Goal: Task Accomplishment & Management: Use online tool/utility

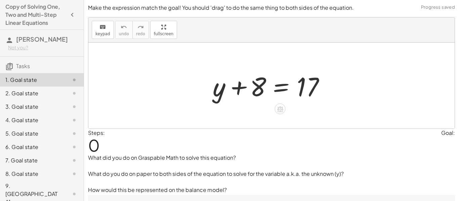
click at [255, 89] on div at bounding box center [274, 86] width 129 height 35
click at [250, 87] on div at bounding box center [274, 86] width 129 height 35
click at [256, 39] on div "keyboard keypad undo undo redo redo fullscreen + y + 8 = 17 ×" at bounding box center [271, 72] width 367 height 111
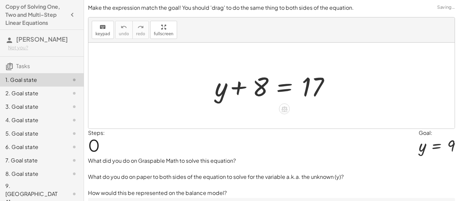
scroll to position [43, 0]
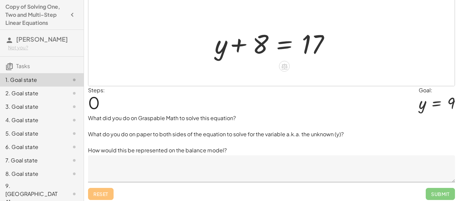
click at [325, 45] on div at bounding box center [274, 43] width 129 height 35
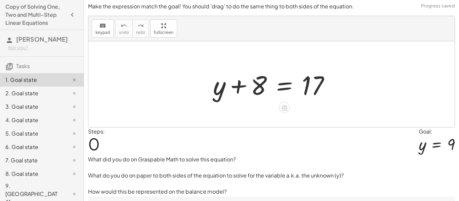
scroll to position [0, 0]
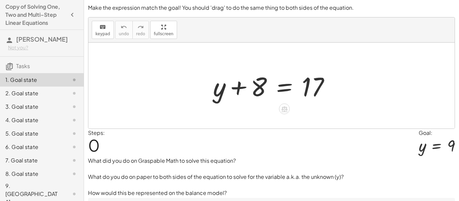
click at [247, 88] on div at bounding box center [274, 86] width 129 height 35
click at [288, 90] on div at bounding box center [274, 86] width 129 height 35
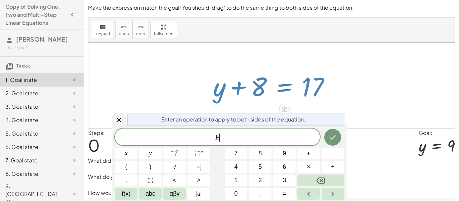
scroll to position [0, 0]
click at [360, 82] on div at bounding box center [271, 86] width 367 height 86
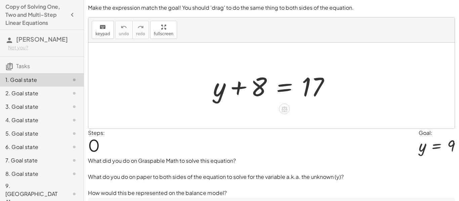
click at [311, 92] on div at bounding box center [274, 86] width 129 height 35
click at [261, 84] on div at bounding box center [274, 86] width 129 height 35
click at [288, 82] on div at bounding box center [274, 86] width 129 height 35
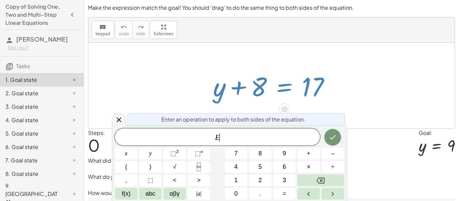
scroll to position [1, 0]
click at [336, 90] on div at bounding box center [274, 86] width 129 height 35
click at [117, 118] on icon at bounding box center [119, 120] width 5 height 5
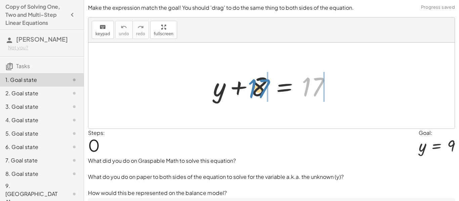
drag, startPoint x: 315, startPoint y: 88, endPoint x: 261, endPoint y: 90, distance: 54.2
click at [261, 90] on div at bounding box center [274, 86] width 129 height 35
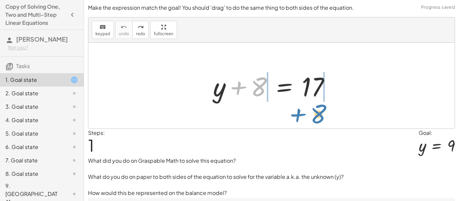
drag, startPoint x: 253, startPoint y: 94, endPoint x: 312, endPoint y: 121, distance: 65.5
click at [312, 121] on div "+ 8 + y + 8 = 17" at bounding box center [271, 86] width 367 height 86
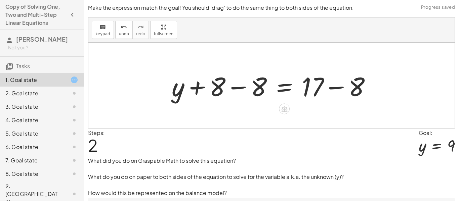
click at [233, 87] on div at bounding box center [275, 86] width 212 height 35
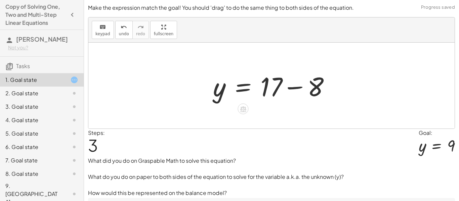
click at [296, 89] on div at bounding box center [274, 86] width 129 height 35
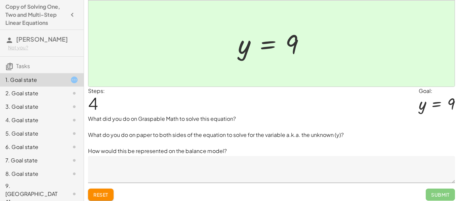
scroll to position [46, 0]
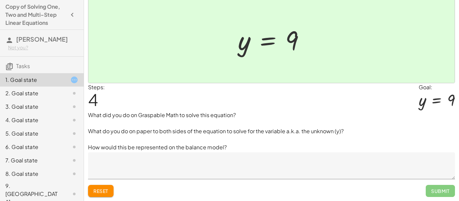
click at [114, 165] on textarea at bounding box center [271, 166] width 367 height 27
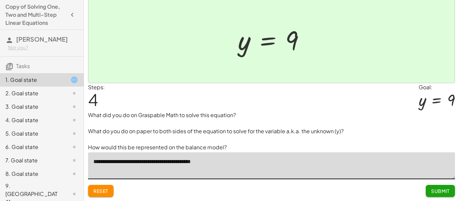
type textarea "**********"
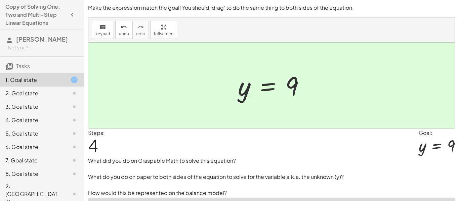
click at [210, 116] on div at bounding box center [271, 86] width 367 height 86
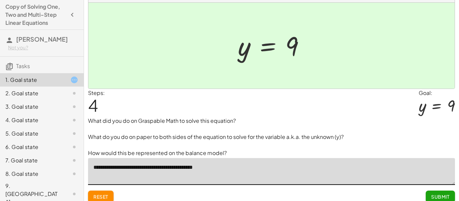
scroll to position [46, 0]
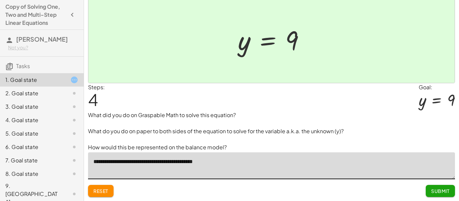
click at [446, 194] on span "Submit" at bounding box center [441, 191] width 18 height 6
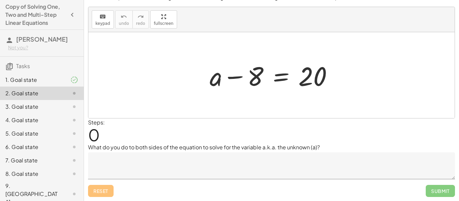
scroll to position [10, 0]
drag, startPoint x: 245, startPoint y: 78, endPoint x: 306, endPoint y: 100, distance: 64.8
click at [306, 100] on div "− 8 + a − 8 = 20" at bounding box center [271, 75] width 367 height 86
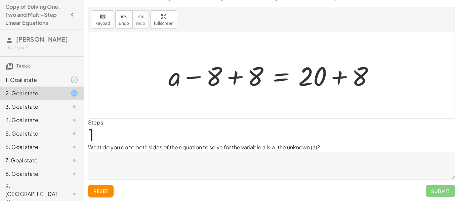
click at [237, 80] on div at bounding box center [274, 75] width 218 height 35
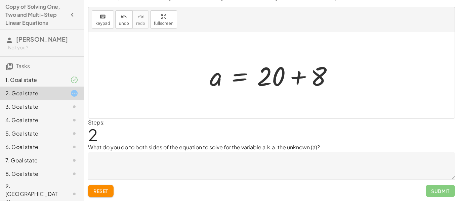
click at [294, 83] on div at bounding box center [275, 75] width 136 height 35
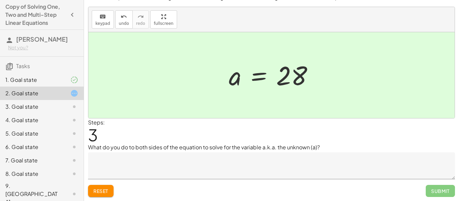
click at [157, 166] on textarea at bounding box center [271, 166] width 367 height 27
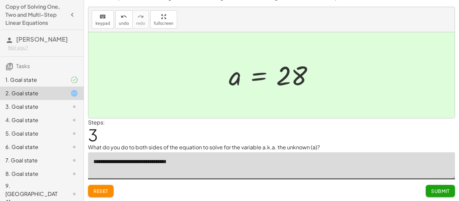
type textarea "**********"
click at [428, 189] on button "Submit" at bounding box center [440, 191] width 29 height 12
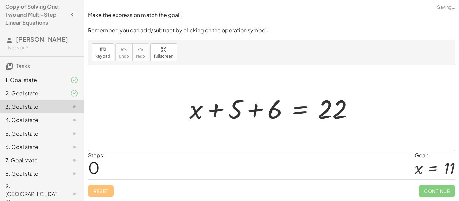
scroll to position [0, 0]
click at [246, 109] on div at bounding box center [274, 108] width 177 height 35
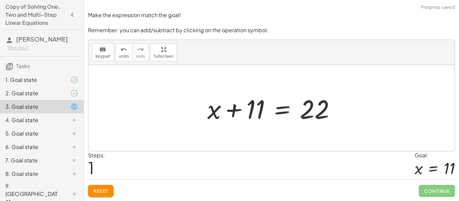
click at [297, 130] on div at bounding box center [271, 108] width 367 height 86
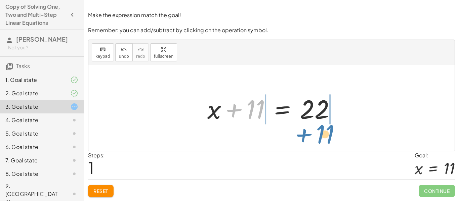
drag, startPoint x: 251, startPoint y: 108, endPoint x: 321, endPoint y: 133, distance: 73.8
click at [321, 133] on div "+ x + 5 + 6 = 22 + 11 + x + = 22 11" at bounding box center [271, 108] width 367 height 86
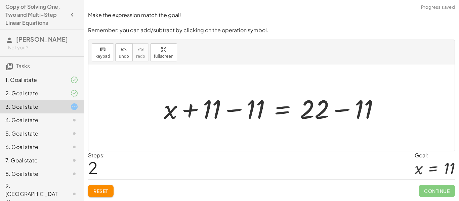
click at [236, 108] on div at bounding box center [274, 108] width 228 height 35
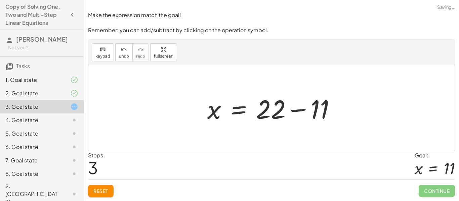
click at [313, 108] on div at bounding box center [274, 108] width 141 height 35
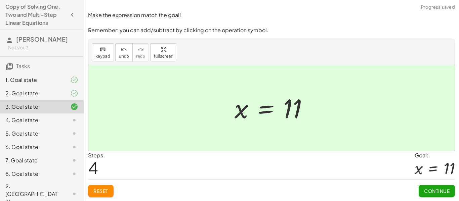
click at [432, 194] on span "Continue" at bounding box center [437, 191] width 26 height 6
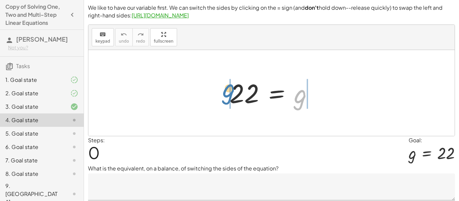
drag, startPoint x: 295, startPoint y: 99, endPoint x: 223, endPoint y: 94, distance: 72.2
click at [223, 94] on div "g 22 = g" at bounding box center [272, 93] width 104 height 37
click at [249, 96] on div at bounding box center [274, 93] width 96 height 33
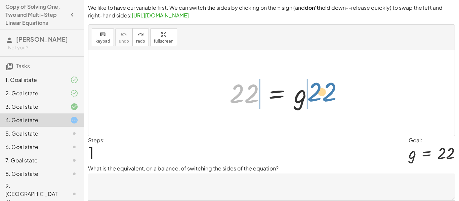
drag, startPoint x: 249, startPoint y: 96, endPoint x: 327, endPoint y: 94, distance: 77.7
click at [327, 94] on div "22 22 = g" at bounding box center [271, 93] width 367 height 86
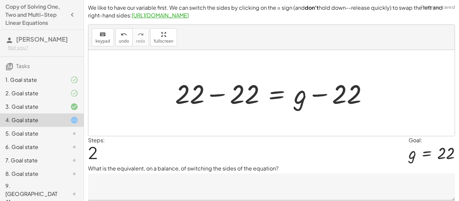
click at [214, 94] on div at bounding box center [274, 93] width 205 height 35
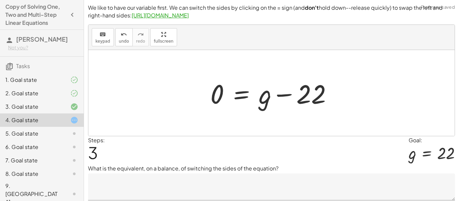
click at [237, 100] on div at bounding box center [274, 93] width 134 height 35
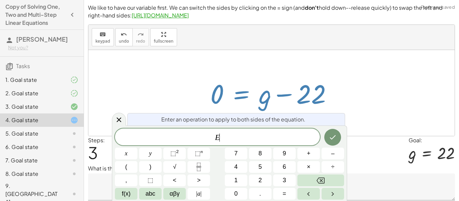
scroll to position [1, 0]
click at [120, 129] on div "E ​" at bounding box center [217, 137] width 205 height 17
click at [119, 118] on icon at bounding box center [119, 120] width 8 height 8
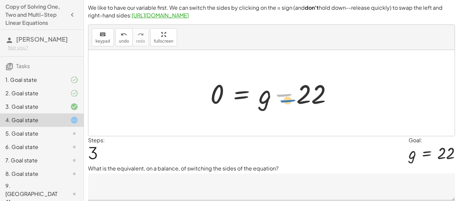
click at [285, 97] on div at bounding box center [274, 93] width 134 height 35
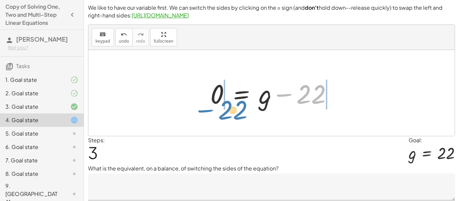
drag, startPoint x: 304, startPoint y: 96, endPoint x: 225, endPoint y: 111, distance: 80.3
click at [225, 111] on div "22 = g + 22 − 22 = + g − 22 − 22 = g + − 22 0" at bounding box center [271, 93] width 143 height 38
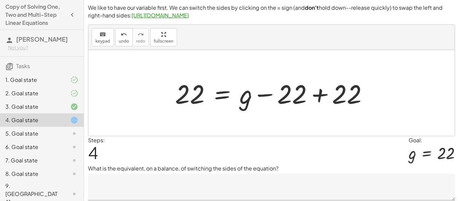
click at [322, 92] on div at bounding box center [274, 93] width 205 height 35
click at [317, 96] on div at bounding box center [271, 93] width 367 height 86
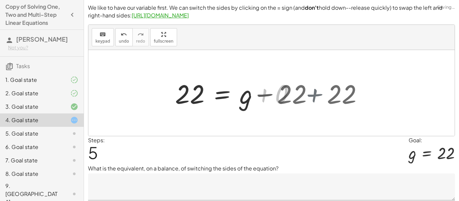
click at [317, 96] on div at bounding box center [271, 93] width 367 height 86
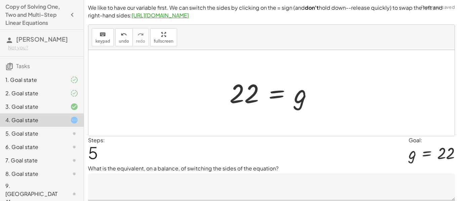
click at [300, 105] on div at bounding box center [274, 93] width 96 height 33
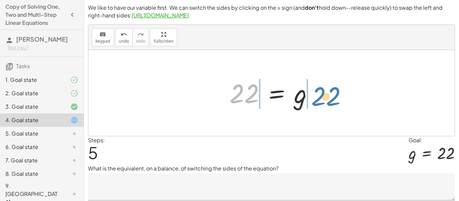
drag, startPoint x: 242, startPoint y: 93, endPoint x: 322, endPoint y: 94, distance: 79.4
click at [322, 94] on div at bounding box center [274, 93] width 96 height 33
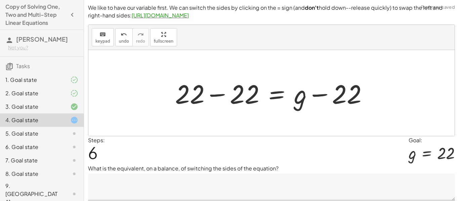
click at [215, 97] on div at bounding box center [274, 93] width 205 height 35
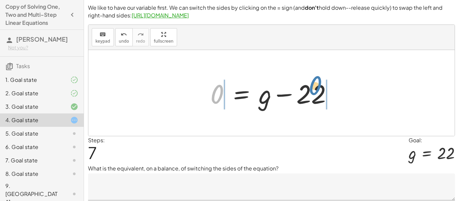
drag, startPoint x: 219, startPoint y: 96, endPoint x: 318, endPoint y: 87, distance: 98.9
click at [318, 87] on div at bounding box center [274, 93] width 134 height 35
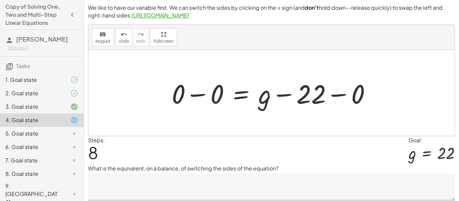
click at [193, 93] on div at bounding box center [275, 93] width 212 height 35
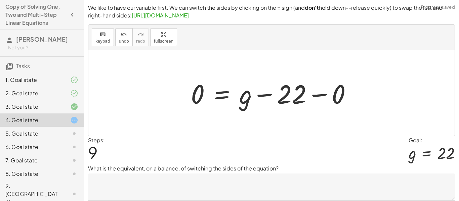
click at [220, 97] on div at bounding box center [274, 93] width 173 height 35
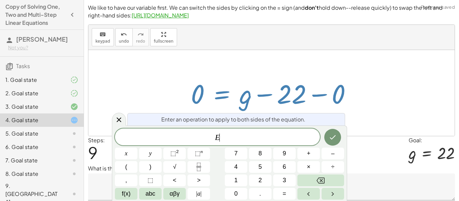
scroll to position [1, 0]
click at [130, 117] on div "Enter an operation to apply to both sides of the equation." at bounding box center [236, 119] width 218 height 12
click at [117, 118] on icon at bounding box center [119, 120] width 8 height 8
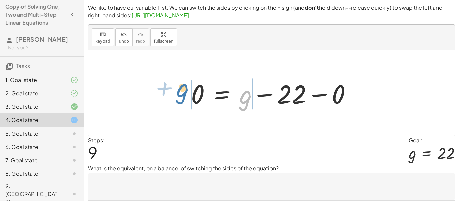
drag, startPoint x: 251, startPoint y: 100, endPoint x: 189, endPoint y: 94, distance: 62.2
click at [189, 94] on div at bounding box center [274, 93] width 173 height 35
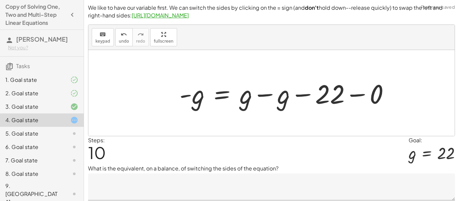
click at [186, 97] on div at bounding box center [287, 93] width 222 height 35
click at [260, 94] on div at bounding box center [287, 93] width 222 height 35
click at [263, 94] on div at bounding box center [287, 93] width 222 height 35
click at [263, 95] on div at bounding box center [287, 93] width 222 height 35
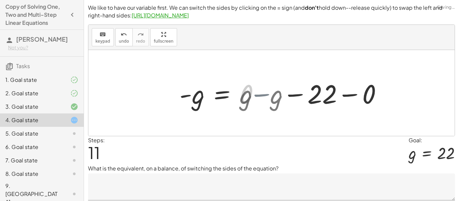
click at [263, 95] on div at bounding box center [259, 93] width 167 height 33
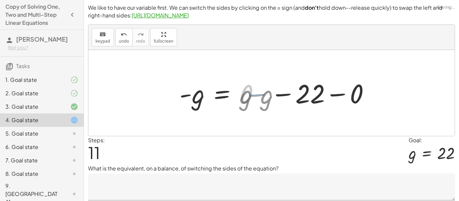
click at [263, 95] on div at bounding box center [259, 93] width 167 height 33
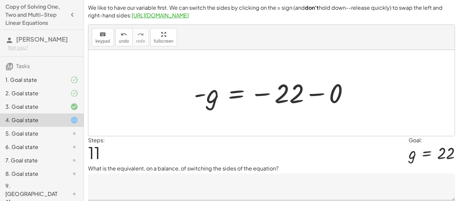
click at [316, 98] on div at bounding box center [274, 93] width 167 height 33
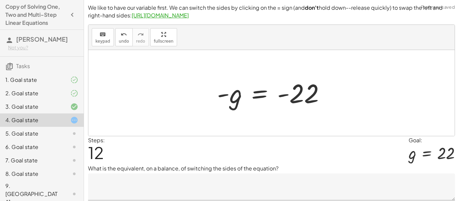
click at [286, 98] on div at bounding box center [274, 93] width 120 height 33
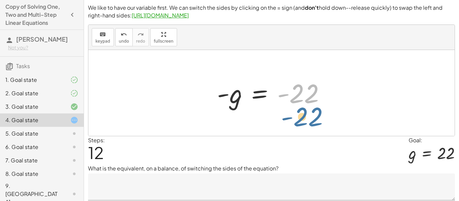
drag, startPoint x: 295, startPoint y: 95, endPoint x: 298, endPoint y: 118, distance: 23.5
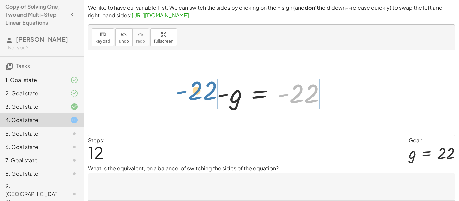
drag, startPoint x: 298, startPoint y: 98, endPoint x: 194, endPoint y: 92, distance: 104.1
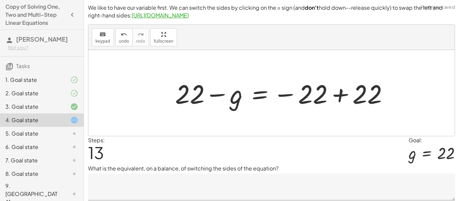
click at [341, 96] on div at bounding box center [285, 93] width 226 height 35
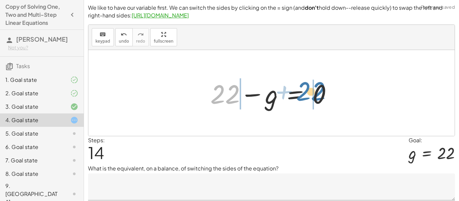
drag, startPoint x: 234, startPoint y: 98, endPoint x: 328, endPoint y: 94, distance: 93.6
click at [328, 94] on div at bounding box center [274, 93] width 134 height 35
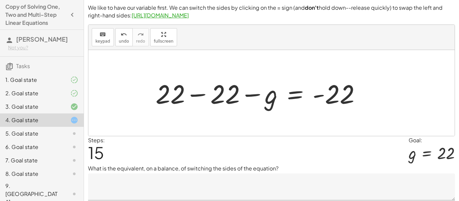
click at [224, 99] on div at bounding box center [260, 93] width 217 height 35
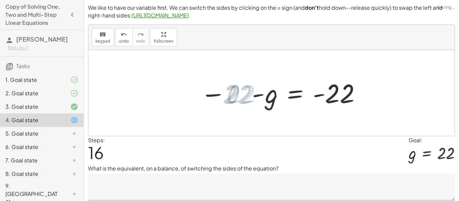
click at [224, 99] on div at bounding box center [271, 93] width 367 height 86
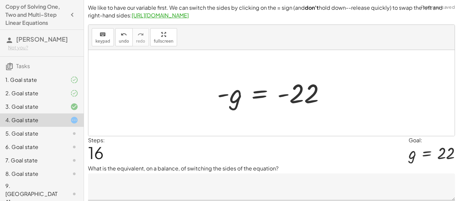
click at [258, 91] on div at bounding box center [274, 93] width 120 height 33
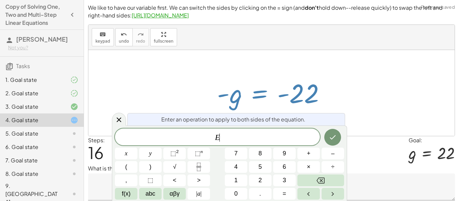
scroll to position [2, 0]
click at [113, 119] on div at bounding box center [119, 119] width 14 height 13
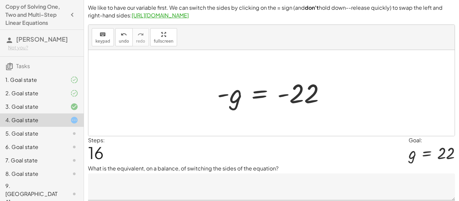
scroll to position [21, 0]
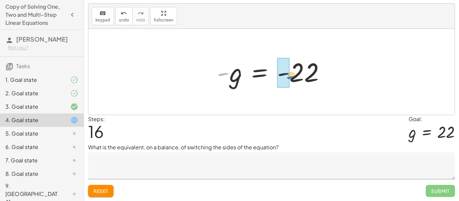
drag, startPoint x: 221, startPoint y: 74, endPoint x: 289, endPoint y: 76, distance: 68.0
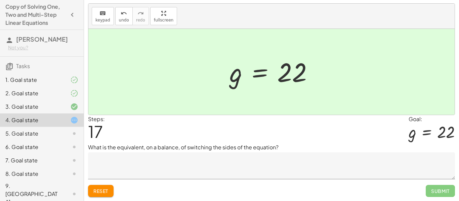
click at [257, 169] on textarea at bounding box center [271, 166] width 367 height 27
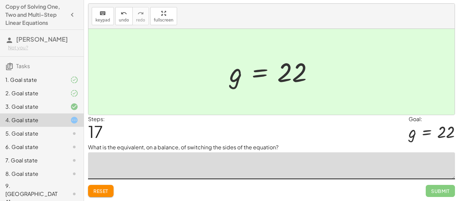
click at [57, 137] on div "5. Goal state" at bounding box center [32, 134] width 54 height 8
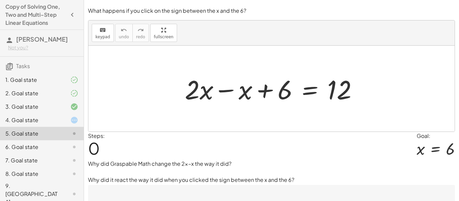
scroll to position [51, 0]
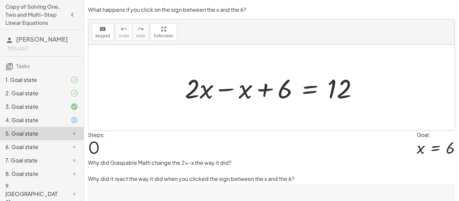
click at [225, 93] on div at bounding box center [274, 88] width 185 height 35
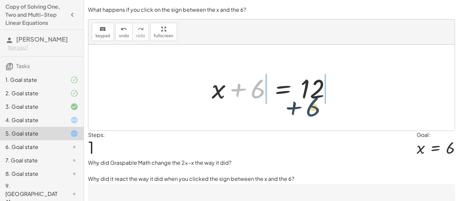
drag, startPoint x: 259, startPoint y: 89, endPoint x: 322, endPoint y: 107, distance: 65.4
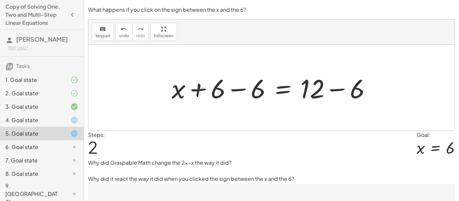
click at [333, 89] on div at bounding box center [275, 88] width 212 height 35
click at [238, 92] on div at bounding box center [250, 88] width 162 height 35
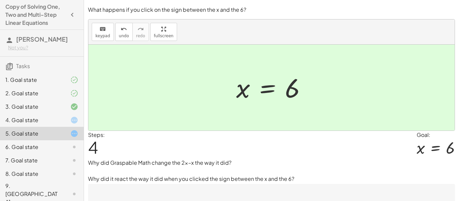
scroll to position [83, 0]
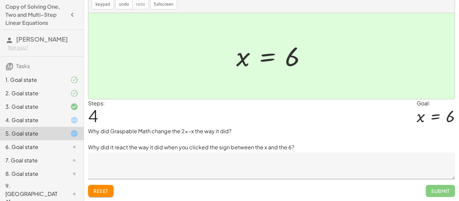
click at [125, 70] on div at bounding box center [271, 56] width 367 height 86
click at [122, 65] on div at bounding box center [271, 56] width 367 height 86
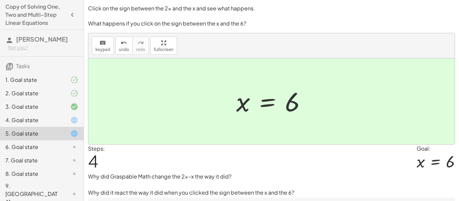
scroll to position [39, 0]
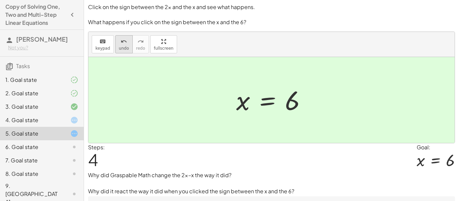
click at [121, 48] on span "undo" at bounding box center [124, 48] width 10 height 5
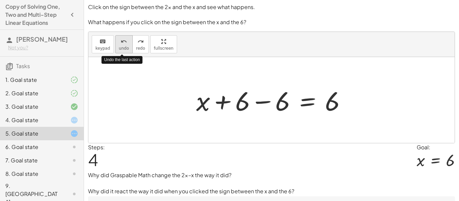
click at [121, 48] on span "undo" at bounding box center [124, 48] width 10 height 5
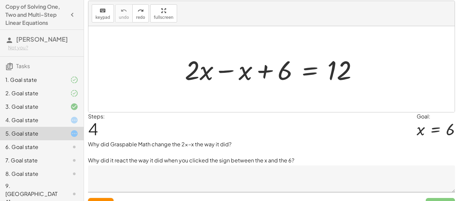
scroll to position [83, 0]
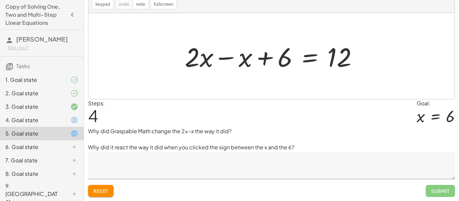
click at [225, 57] on div at bounding box center [274, 56] width 185 height 35
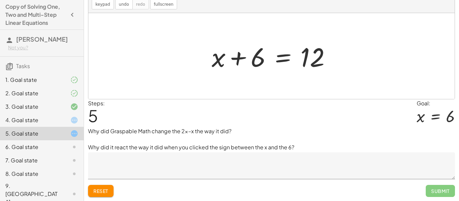
click at [181, 172] on textarea at bounding box center [271, 166] width 367 height 27
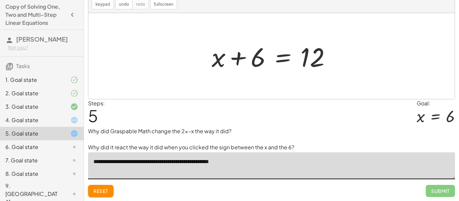
click at [176, 162] on textarea "**********" at bounding box center [271, 166] width 367 height 27
click at [211, 164] on textarea "**********" at bounding box center [271, 166] width 367 height 27
click at [173, 162] on textarea "**********" at bounding box center [271, 166] width 367 height 27
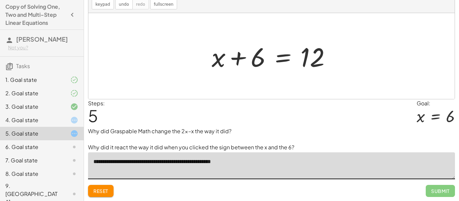
click at [252, 165] on textarea "**********" at bounding box center [271, 166] width 367 height 27
click at [242, 58] on div at bounding box center [275, 56] width 132 height 35
type textarea "**********"
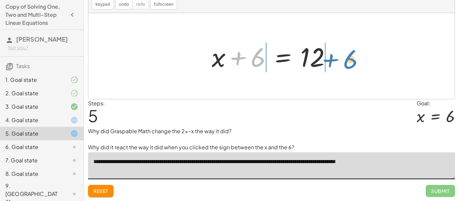
drag, startPoint x: 255, startPoint y: 57, endPoint x: 346, endPoint y: 59, distance: 91.8
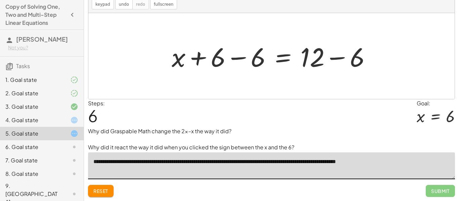
click at [239, 57] on div at bounding box center [275, 56] width 212 height 35
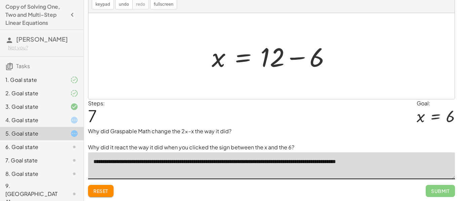
click at [324, 62] on div at bounding box center [275, 56] width 132 height 35
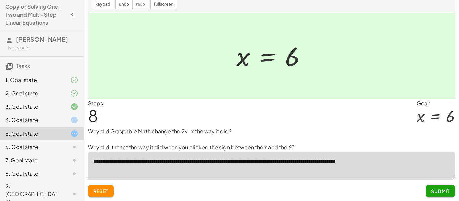
click at [441, 194] on span "Submit" at bounding box center [441, 191] width 18 height 6
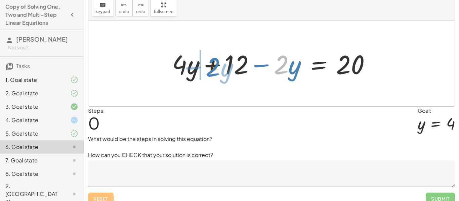
drag, startPoint x: 285, startPoint y: 68, endPoint x: 217, endPoint y: 70, distance: 68.0
click at [217, 70] on div at bounding box center [274, 63] width 211 height 35
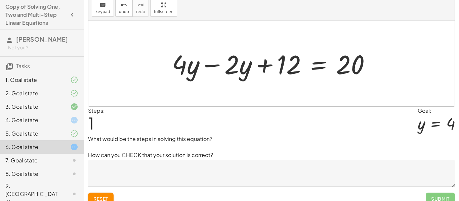
click at [211, 66] on div at bounding box center [274, 63] width 211 height 35
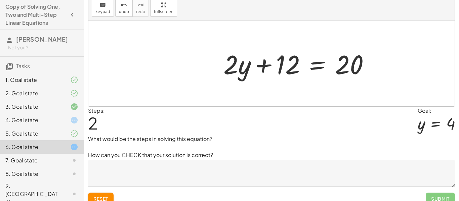
click at [139, 190] on div "Reset Submit" at bounding box center [271, 196] width 367 height 18
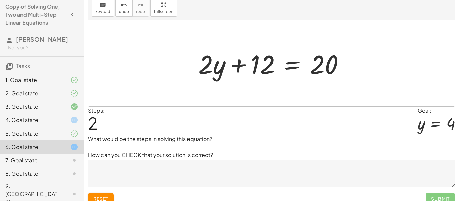
click at [115, 163] on textarea at bounding box center [271, 173] width 367 height 27
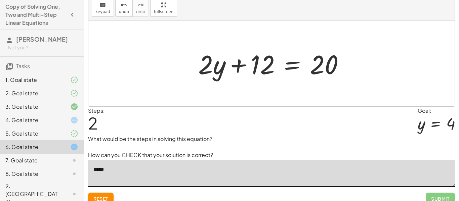
click at [328, 96] on div at bounding box center [271, 64] width 367 height 86
click at [329, 83] on div "+ · 4 · y + 12 − · 2 · y = 20 + · 4 · y − · 2 · y + 12 = 20 + · y + 12 = 20 · 2" at bounding box center [271, 64] width 367 height 86
click at [258, 69] on div at bounding box center [274, 63] width 158 height 35
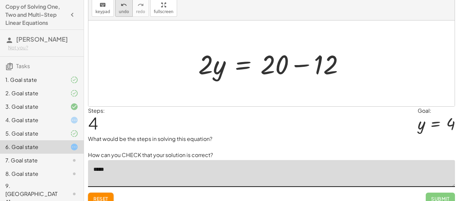
click at [125, 8] on button "undo undo" at bounding box center [123, 8] width 17 height 18
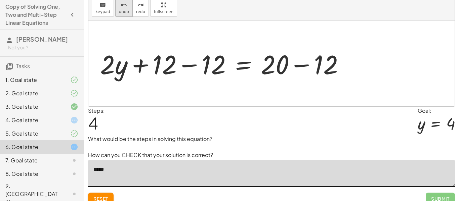
click at [130, 12] on button "undo undo" at bounding box center [123, 8] width 17 height 18
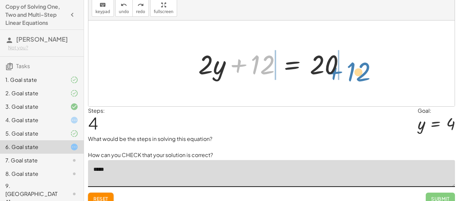
drag, startPoint x: 261, startPoint y: 63, endPoint x: 358, endPoint y: 69, distance: 96.8
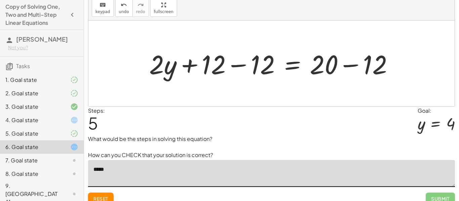
click at [144, 181] on textarea "*****" at bounding box center [271, 173] width 367 height 27
click at [237, 65] on div at bounding box center [274, 63] width 257 height 35
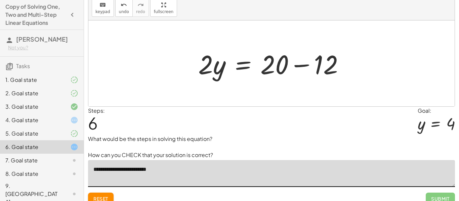
click at [298, 65] on div at bounding box center [274, 63] width 158 height 35
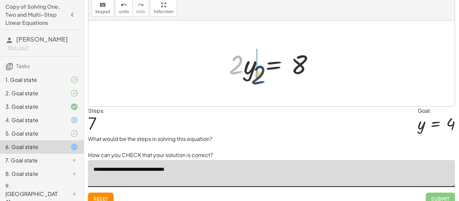
drag, startPoint x: 231, startPoint y: 69, endPoint x: 299, endPoint y: 81, distance: 68.7
click at [299, 81] on div "+ · 4 · y + 12 − · 2 · y = 20 + · 4 · y − · 2 · y + 12 = 20 + · 2 · y + 12 = 20…" at bounding box center [271, 64] width 105 height 38
click at [299, 81] on div at bounding box center [274, 63] width 97 height 35
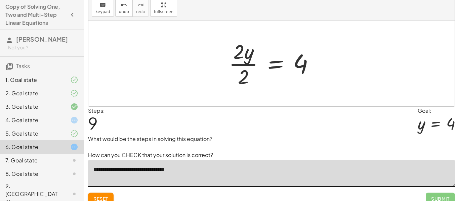
click at [242, 55] on div at bounding box center [275, 64] width 98 height 52
click at [242, 62] on div at bounding box center [275, 64] width 98 height 52
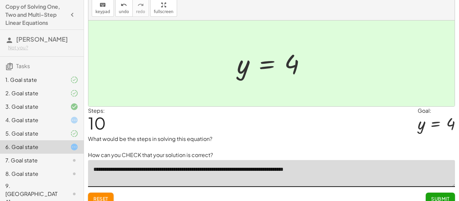
scroll to position [91, 0]
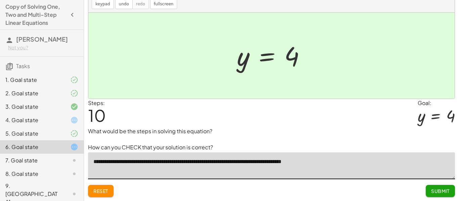
type textarea "**********"
click at [437, 190] on span "Submit" at bounding box center [441, 191] width 18 height 6
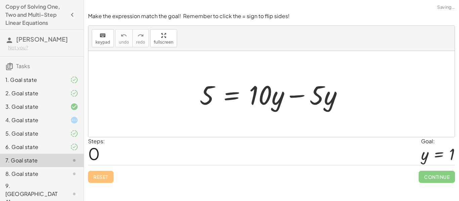
scroll to position [0, 0]
click at [297, 96] on div at bounding box center [273, 94] width 155 height 35
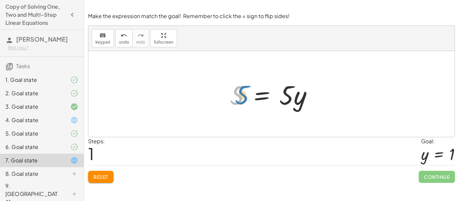
drag, startPoint x: 234, startPoint y: 95, endPoint x: 236, endPoint y: 91, distance: 4.5
click at [236, 91] on div at bounding box center [274, 94] width 95 height 35
drag, startPoint x: 287, startPoint y: 94, endPoint x: 242, endPoint y: 112, distance: 48.9
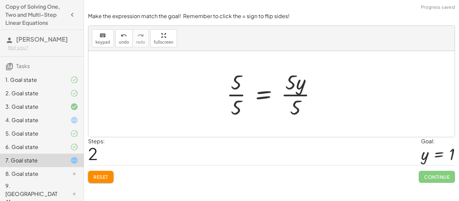
click at [236, 99] on div at bounding box center [274, 94] width 102 height 52
click at [296, 98] on div at bounding box center [279, 94] width 92 height 52
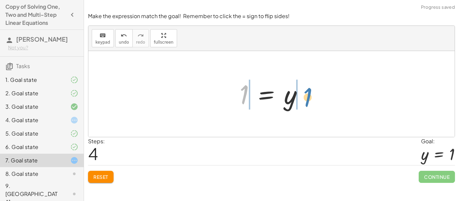
drag, startPoint x: 245, startPoint y: 101, endPoint x: 316, endPoint y: 103, distance: 71.3
click at [316, 103] on div "5 = + · 10 · y − · 5 · y 5 = · 5 · y · 5 · 5 = · 5 · y · 5 1 = · 5 · y · 5 1 = …" at bounding box center [271, 94] width 367 height 86
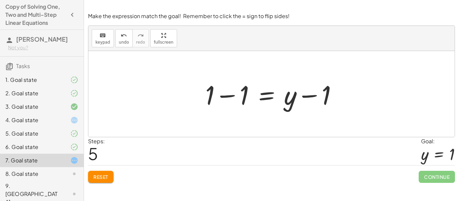
click at [312, 95] on div at bounding box center [274, 94] width 144 height 35
click at [228, 98] on div at bounding box center [274, 94] width 144 height 35
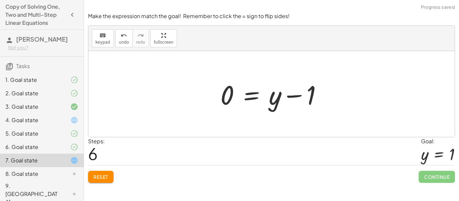
click at [218, 97] on div at bounding box center [274, 94] width 114 height 35
click at [268, 94] on div at bounding box center [274, 94] width 114 height 35
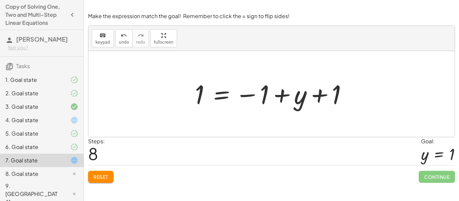
click at [103, 176] on span "Reset" at bounding box center [101, 177] width 15 height 6
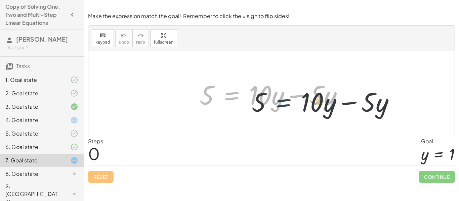
drag, startPoint x: 217, startPoint y: 88, endPoint x: 274, endPoint y: 96, distance: 58.0
click at [274, 96] on div at bounding box center [273, 94] width 155 height 35
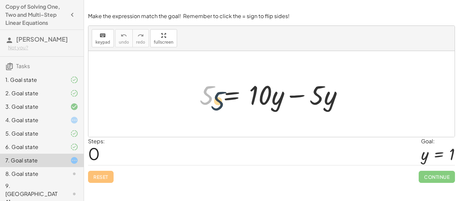
drag, startPoint x: 204, startPoint y: 100, endPoint x: 298, endPoint y: 102, distance: 93.5
click at [298, 102] on div at bounding box center [273, 94] width 155 height 35
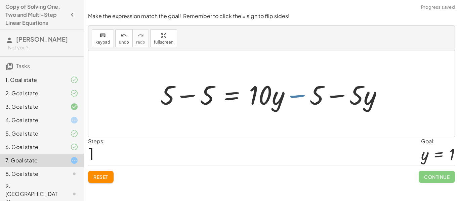
click at [297, 103] on div at bounding box center [274, 94] width 234 height 35
click at [105, 180] on span "Reset" at bounding box center [101, 177] width 15 height 6
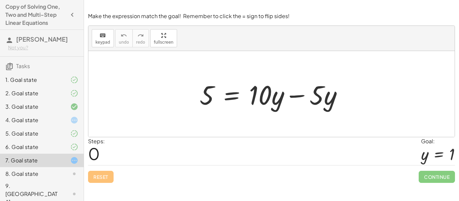
click at [293, 101] on div at bounding box center [273, 94] width 155 height 35
click at [289, 90] on div at bounding box center [273, 94] width 155 height 35
click at [292, 100] on div "5 = + · 10 · y − · 5 · y" at bounding box center [272, 94] width 164 height 38
click at [290, 92] on div at bounding box center [273, 94] width 155 height 35
click at [296, 96] on div at bounding box center [271, 94] width 367 height 86
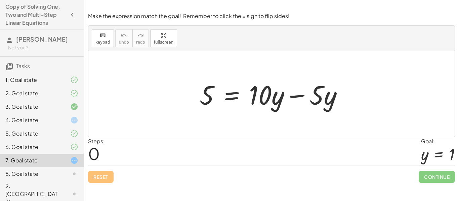
click at [296, 96] on div at bounding box center [271, 94] width 367 height 86
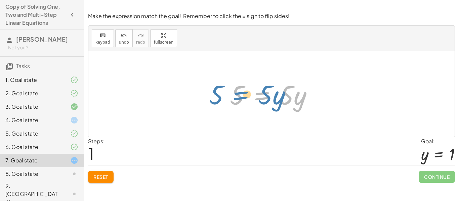
drag, startPoint x: 267, startPoint y: 97, endPoint x: 260, endPoint y: 98, distance: 7.5
click at [260, 98] on div at bounding box center [274, 94] width 95 height 35
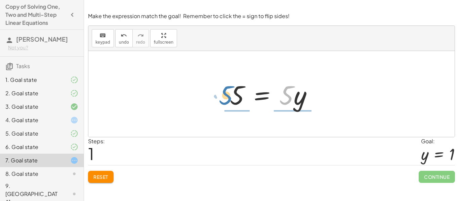
drag, startPoint x: 288, startPoint y: 95, endPoint x: 227, endPoint y: 95, distance: 60.5
click at [227, 95] on div at bounding box center [274, 94] width 95 height 35
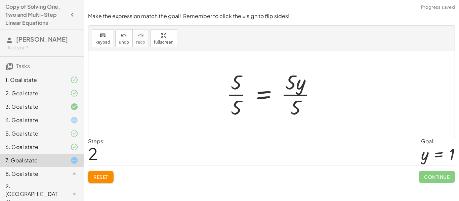
click at [236, 98] on div at bounding box center [274, 94] width 102 height 52
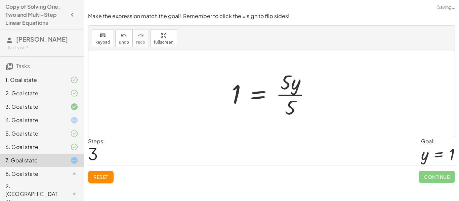
click at [287, 98] on div at bounding box center [274, 94] width 92 height 52
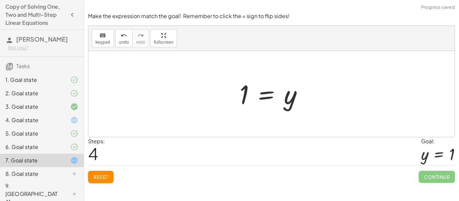
click at [102, 177] on span "Reset" at bounding box center [101, 177] width 15 height 6
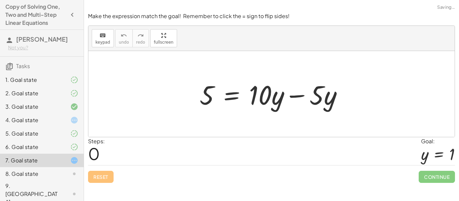
click at [306, 97] on div at bounding box center [273, 94] width 155 height 35
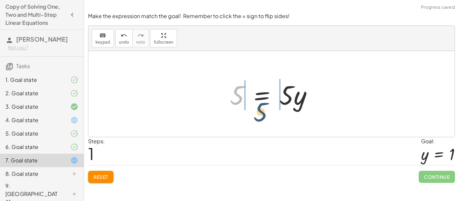
drag, startPoint x: 236, startPoint y: 97, endPoint x: 303, endPoint y: 114, distance: 69.8
click at [303, 114] on div at bounding box center [271, 94] width 367 height 86
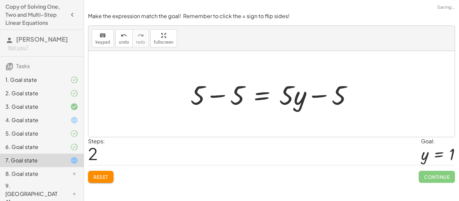
click at [113, 174] on button "Reset" at bounding box center [101, 177] width 26 height 12
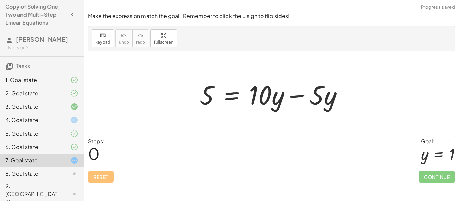
click at [294, 99] on div at bounding box center [273, 94] width 155 height 35
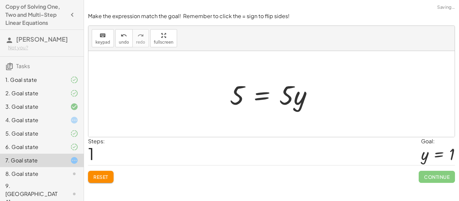
click at [208, 98] on div at bounding box center [271, 94] width 367 height 86
drag, startPoint x: 233, startPoint y: 98, endPoint x: 287, endPoint y: 126, distance: 61.1
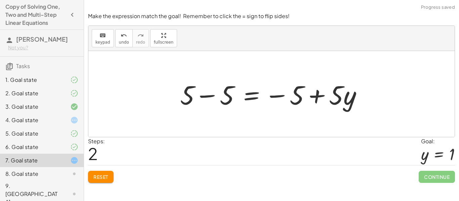
click at [315, 100] on div at bounding box center [274, 94] width 195 height 35
click at [282, 95] on div at bounding box center [274, 94] width 195 height 35
click at [192, 96] on div at bounding box center [274, 94] width 195 height 35
click at [211, 98] on div at bounding box center [274, 94] width 195 height 35
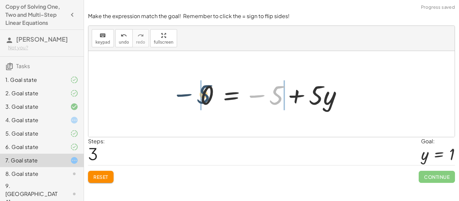
drag, startPoint x: 273, startPoint y: 97, endPoint x: 196, endPoint y: 96, distance: 76.7
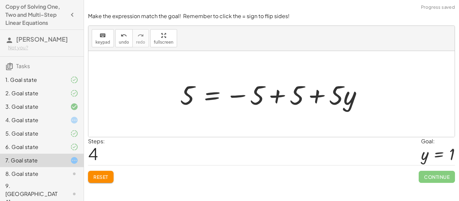
click at [243, 91] on div at bounding box center [274, 94] width 195 height 35
click at [266, 95] on div at bounding box center [274, 94] width 195 height 35
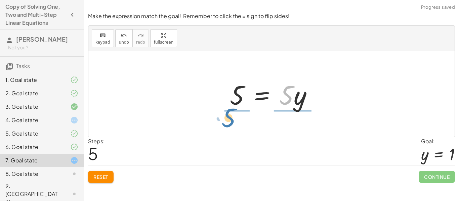
drag, startPoint x: 288, startPoint y: 102, endPoint x: 230, endPoint y: 125, distance: 61.7
click at [230, 125] on div "5 = + · 10 · y − · 5 · y 5 = · 5 · y + 5 − 5 = − 5 + · 5 · y 0 = − 5 + · 5 · y …" at bounding box center [271, 94] width 367 height 86
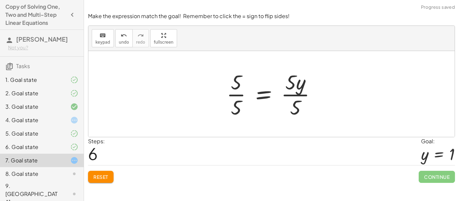
click at [233, 96] on div at bounding box center [274, 94] width 102 height 52
click at [300, 93] on div at bounding box center [279, 94] width 92 height 52
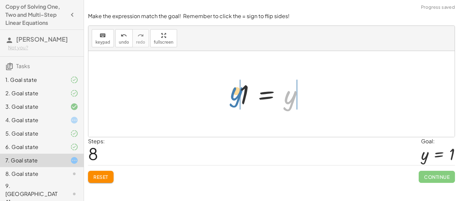
drag, startPoint x: 287, startPoint y: 99, endPoint x: 232, endPoint y: 95, distance: 55.3
click at [232, 95] on div "5 = + · 10 · y − · 5 · y 5 = · 5 · y + 5 − 5 = − 5 + · 5 · y 0 = − 5 + · 5 · y …" at bounding box center [272, 94] width 84 height 37
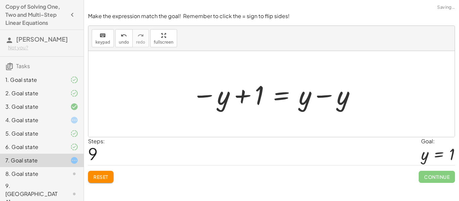
click at [242, 97] on div at bounding box center [275, 94] width 172 height 35
click at [316, 98] on div at bounding box center [275, 94] width 172 height 35
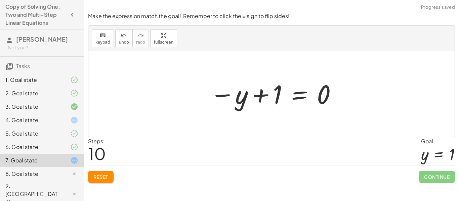
click at [274, 96] on div at bounding box center [274, 94] width 135 height 33
drag, startPoint x: 271, startPoint y: 96, endPoint x: 328, endPoint y: 102, distance: 57.4
click at [328, 102] on div at bounding box center [274, 94] width 135 height 33
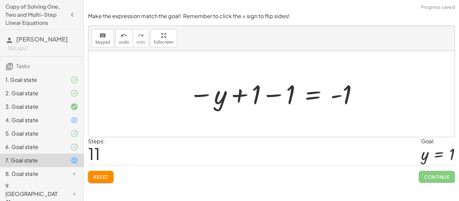
click at [333, 97] on div at bounding box center [274, 94] width 177 height 33
click at [274, 94] on div at bounding box center [274, 94] width 177 height 33
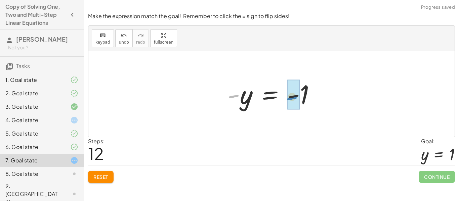
drag, startPoint x: 234, startPoint y: 98, endPoint x: 400, endPoint y: 78, distance: 167.0
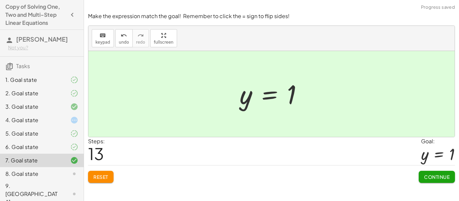
click at [425, 173] on button "Continue" at bounding box center [437, 177] width 36 height 12
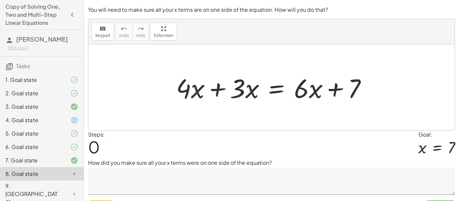
scroll to position [75, 0]
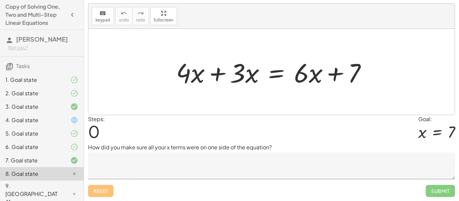
click at [215, 74] on div at bounding box center [274, 72] width 203 height 35
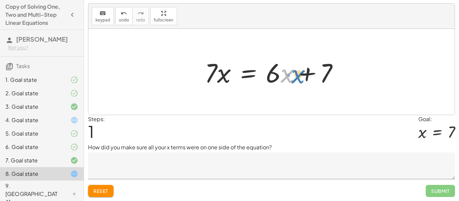
drag, startPoint x: 283, startPoint y: 78, endPoint x: 289, endPoint y: 79, distance: 6.8
click at [289, 79] on div at bounding box center [274, 72] width 146 height 35
click at [270, 74] on div at bounding box center [274, 72] width 146 height 35
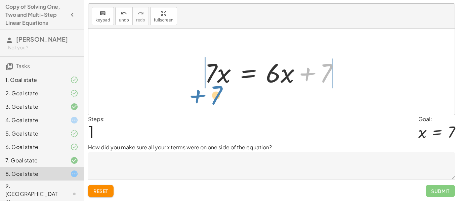
drag, startPoint x: 323, startPoint y: 71, endPoint x: 213, endPoint y: 92, distance: 112.5
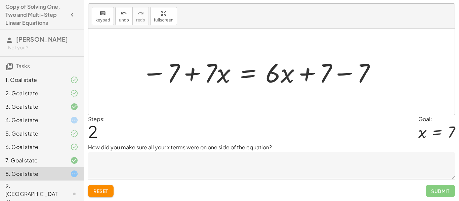
click at [182, 81] on div at bounding box center [260, 72] width 242 height 35
click at [340, 71] on div at bounding box center [260, 72] width 242 height 35
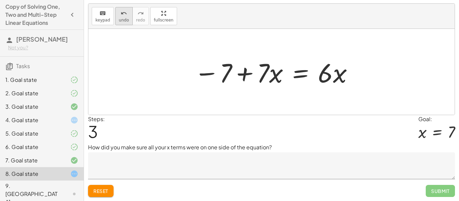
click at [121, 18] on span "undo" at bounding box center [124, 20] width 10 height 5
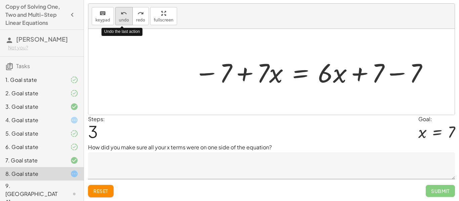
click at [121, 18] on span "undo" at bounding box center [124, 20] width 10 height 5
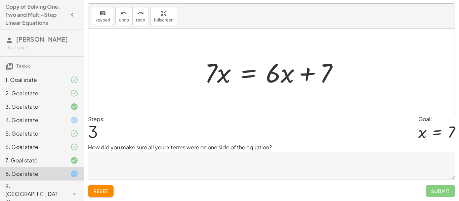
click at [305, 79] on div at bounding box center [274, 72] width 146 height 35
click at [222, 79] on div at bounding box center [274, 72] width 146 height 35
drag, startPoint x: 272, startPoint y: 77, endPoint x: 209, endPoint y: 84, distance: 64.0
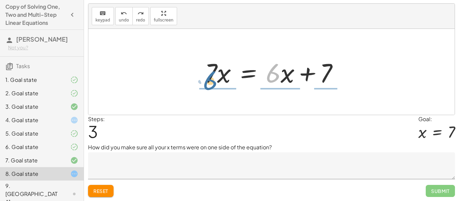
click at [209, 84] on div at bounding box center [274, 72] width 146 height 35
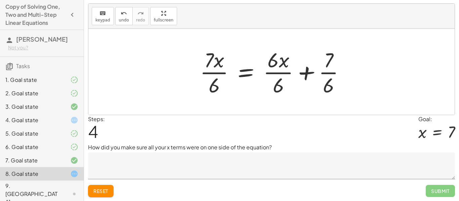
click at [213, 70] on div at bounding box center [275, 72] width 157 height 52
click at [266, 73] on div at bounding box center [274, 72] width 157 height 52
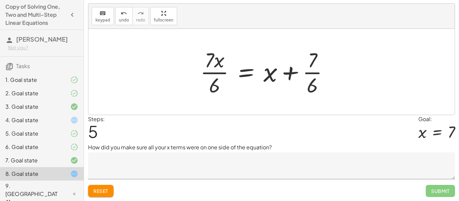
click at [292, 75] on div at bounding box center [267, 72] width 141 height 52
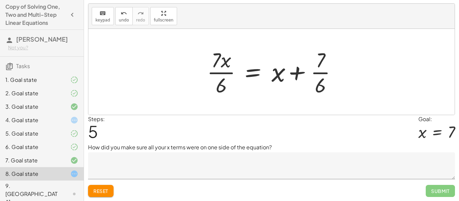
click at [314, 73] on div at bounding box center [274, 72] width 141 height 52
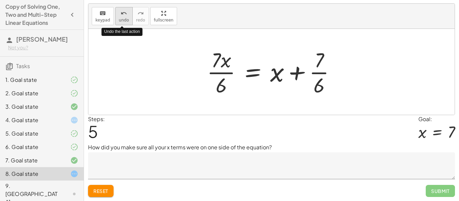
click at [121, 15] on icon "undo" at bounding box center [124, 13] width 6 height 8
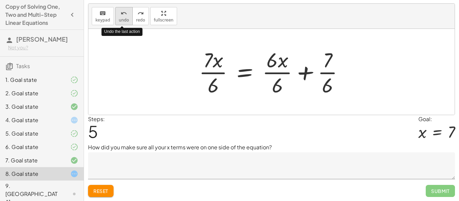
click at [121, 15] on icon "undo" at bounding box center [124, 13] width 6 height 8
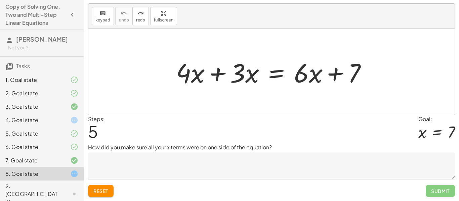
click at [217, 76] on div at bounding box center [274, 72] width 203 height 35
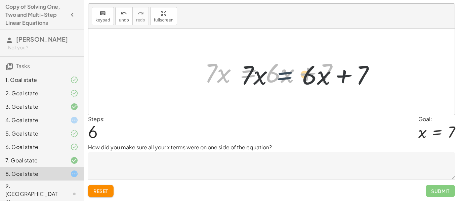
drag, startPoint x: 248, startPoint y: 78, endPoint x: 290, endPoint y: 80, distance: 41.8
click at [290, 80] on div at bounding box center [274, 72] width 146 height 35
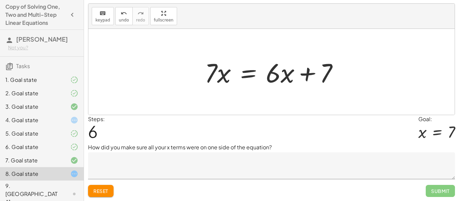
click at [309, 73] on div at bounding box center [274, 72] width 146 height 35
click at [327, 76] on div at bounding box center [274, 72] width 146 height 35
drag, startPoint x: 269, startPoint y: 79, endPoint x: 275, endPoint y: 82, distance: 6.6
click at [275, 82] on div at bounding box center [274, 72] width 146 height 35
drag, startPoint x: 294, startPoint y: 79, endPoint x: 134, endPoint y: 60, distance: 161.5
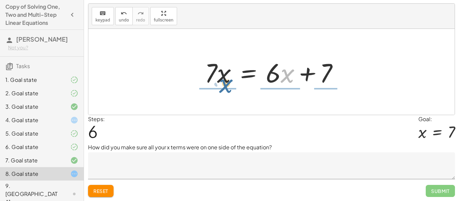
click at [222, 90] on div "+ · 4 · x + · 3 · x = + · 6 · x + 7 · x · x = + · 6 · x + 7 · 7" at bounding box center [272, 72] width 154 height 38
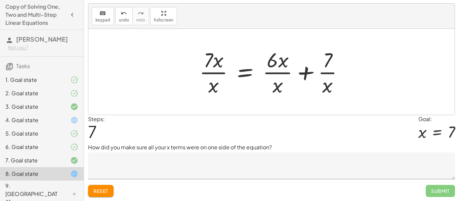
click at [222, 69] on div at bounding box center [274, 72] width 156 height 52
click at [218, 73] on div at bounding box center [274, 72] width 156 height 52
click at [282, 73] on div at bounding box center [274, 72] width 156 height 52
click at [327, 72] on div at bounding box center [274, 72] width 156 height 52
click at [122, 18] on span "undo" at bounding box center [124, 20] width 10 height 5
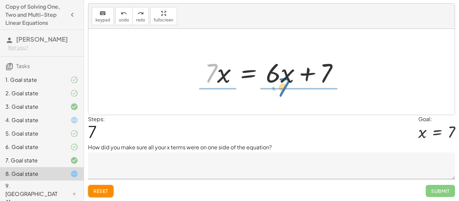
drag, startPoint x: 207, startPoint y: 79, endPoint x: 279, endPoint y: 97, distance: 73.9
click at [279, 97] on div "+ · 4 · x + · 3 · x = + · 6 · x + 7 · 7 · 7 · x = + · 6 · x + 7" at bounding box center [271, 72] width 367 height 86
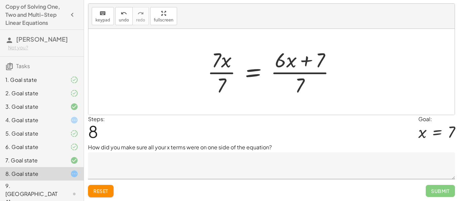
click at [283, 67] on div at bounding box center [274, 72] width 140 height 52
click at [298, 77] on div at bounding box center [274, 72] width 140 height 52
click at [232, 64] on div at bounding box center [274, 72] width 140 height 52
click at [222, 71] on div at bounding box center [274, 72] width 140 height 52
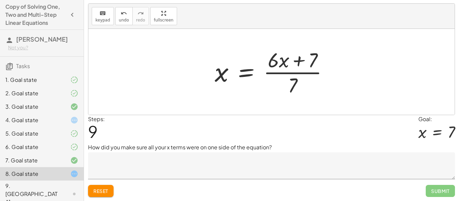
click at [300, 63] on div at bounding box center [275, 72] width 126 height 52
click at [300, 77] on div at bounding box center [275, 72] width 126 height 52
drag, startPoint x: 312, startPoint y: 61, endPoint x: 296, endPoint y: 85, distance: 29.1
click at [296, 85] on div at bounding box center [275, 72] width 126 height 52
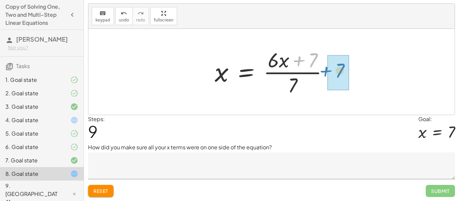
drag, startPoint x: 313, startPoint y: 53, endPoint x: 359, endPoint y: 69, distance: 48.0
click at [359, 69] on div "+ · 4 · x + · 3 · x = + · 6 · x + 7 · 7 · x = + · 6 · x + 7 · 7 · x · 7 = · ( +…" at bounding box center [271, 72] width 367 height 86
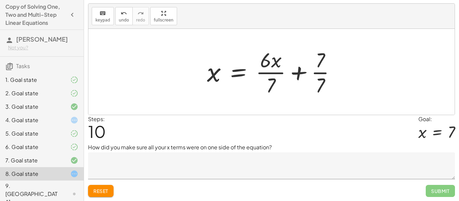
click at [315, 71] on div at bounding box center [274, 72] width 141 height 52
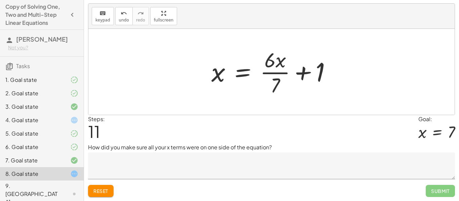
click at [277, 71] on div at bounding box center [274, 72] width 132 height 52
click at [302, 74] on div at bounding box center [274, 72] width 132 height 52
drag, startPoint x: 276, startPoint y: 83, endPoint x: 339, endPoint y: 68, distance: 63.9
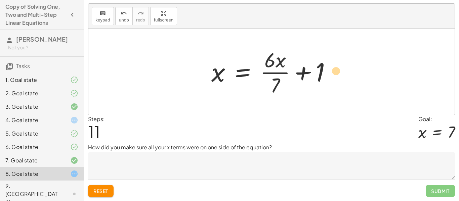
click at [339, 68] on div at bounding box center [274, 72] width 132 height 52
drag, startPoint x: 276, startPoint y: 86, endPoint x: 340, endPoint y: 81, distance: 64.7
drag, startPoint x: 304, startPoint y: 77, endPoint x: 278, endPoint y: 92, distance: 29.5
click at [278, 92] on div at bounding box center [274, 72] width 132 height 52
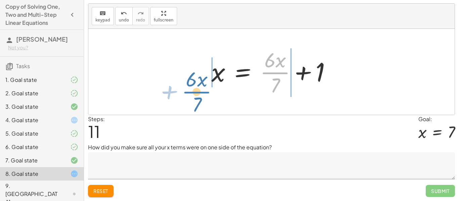
drag, startPoint x: 275, startPoint y: 67, endPoint x: 198, endPoint y: 84, distance: 79.4
click at [198, 84] on div "+ · 4 · x + · 3 · x = + · 6 · x + 7 · 7 · x = + · 6 · x + 7 · 7 · x · 7 = · ( +…" at bounding box center [271, 72] width 367 height 86
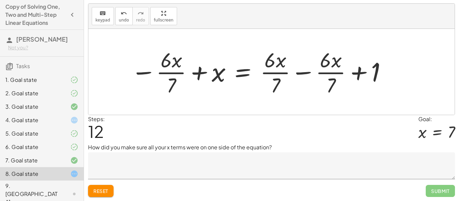
click at [190, 70] on div at bounding box center [260, 72] width 264 height 52
click at [194, 71] on div at bounding box center [260, 72] width 264 height 52
click at [171, 65] on div at bounding box center [260, 72] width 264 height 52
drag, startPoint x: 172, startPoint y: 87, endPoint x: 277, endPoint y: 83, distance: 105.4
click at [277, 83] on div at bounding box center [260, 72] width 264 height 52
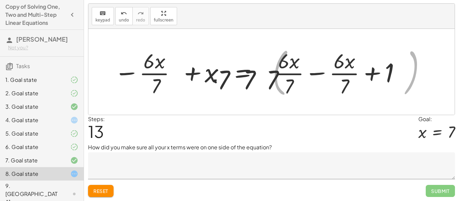
click at [122, 16] on icon "undo" at bounding box center [124, 13] width 6 height 8
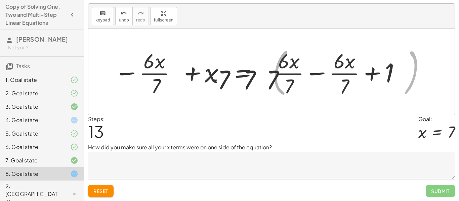
click at [122, 16] on icon "undo" at bounding box center [124, 13] width 6 height 8
click at [97, 193] on span "Reset" at bounding box center [101, 191] width 15 height 6
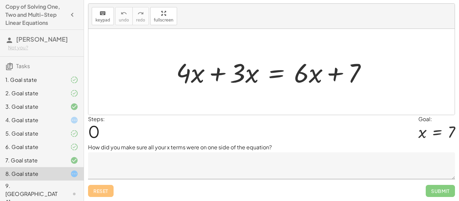
click at [210, 85] on div at bounding box center [274, 72] width 203 height 35
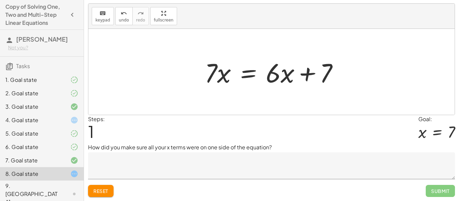
click at [309, 76] on div at bounding box center [274, 72] width 146 height 35
drag, startPoint x: 275, startPoint y: 78, endPoint x: 284, endPoint y: 82, distance: 9.5
click at [284, 82] on div at bounding box center [274, 72] width 146 height 35
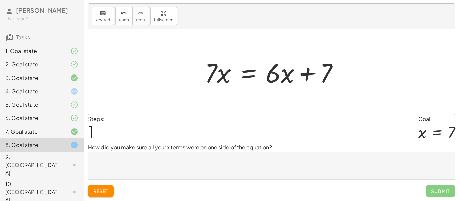
scroll to position [30, 0]
click at [38, 161] on div "9. [GEOGRAPHIC_DATA]" at bounding box center [32, 164] width 54 height 24
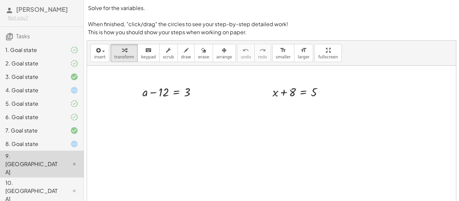
scroll to position [45, 0]
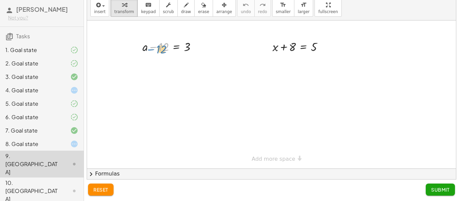
click at [160, 48] on div at bounding box center [172, 46] width 66 height 17
drag, startPoint x: 159, startPoint y: 48, endPoint x: 189, endPoint y: 57, distance: 31.3
click at [154, 60] on div at bounding box center [172, 63] width 108 height 17
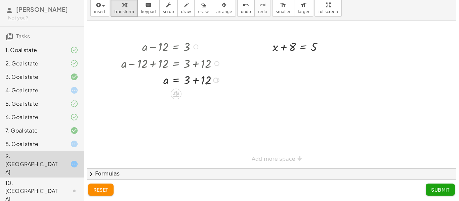
click at [196, 80] on div at bounding box center [172, 79] width 108 height 17
click at [199, 96] on div at bounding box center [199, 96] width 5 height 5
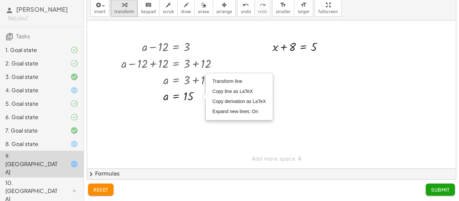
click at [199, 126] on div at bounding box center [271, 95] width 369 height 148
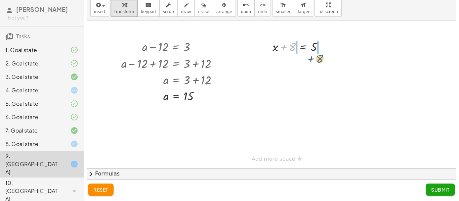
drag, startPoint x: 292, startPoint y: 48, endPoint x: 319, endPoint y: 60, distance: 30.0
click at [286, 62] on div at bounding box center [301, 63] width 99 height 17
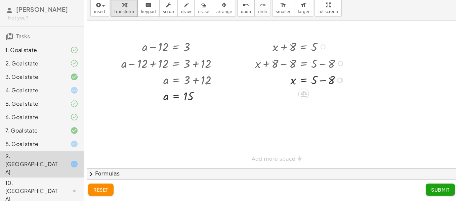
click at [322, 79] on div at bounding box center [301, 79] width 99 height 17
click at [329, 96] on div at bounding box center [329, 96] width 5 height 5
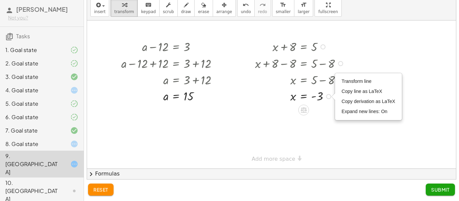
click at [263, 136] on div at bounding box center [271, 95] width 369 height 148
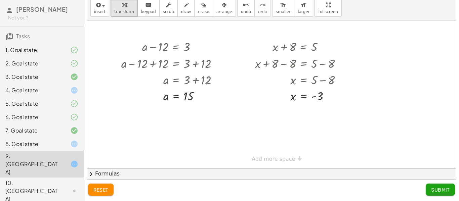
click at [432, 187] on span "Submit" at bounding box center [441, 190] width 18 height 6
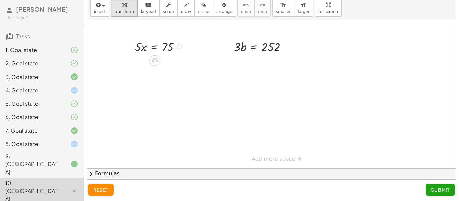
drag, startPoint x: 135, startPoint y: 51, endPoint x: 140, endPoint y: 53, distance: 5.4
click at [140, 53] on div at bounding box center [160, 46] width 57 height 17
drag, startPoint x: 136, startPoint y: 46, endPoint x: 166, endPoint y: 60, distance: 33.4
click at [141, 67] on div at bounding box center [160, 67] width 59 height 24
click at [165, 68] on div at bounding box center [160, 67] width 59 height 24
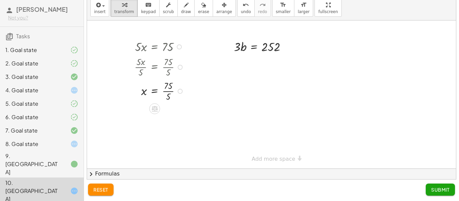
click at [168, 91] on div at bounding box center [160, 91] width 59 height 24
drag, startPoint x: 235, startPoint y: 48, endPoint x: 269, endPoint y: 61, distance: 36.4
click at [239, 67] on div at bounding box center [262, 67] width 65 height 24
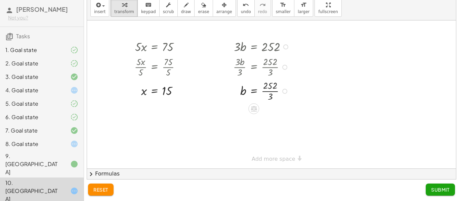
click at [270, 69] on div at bounding box center [262, 67] width 65 height 24
click at [271, 92] on div at bounding box center [262, 91] width 65 height 24
click at [428, 188] on button "Submit" at bounding box center [440, 190] width 29 height 12
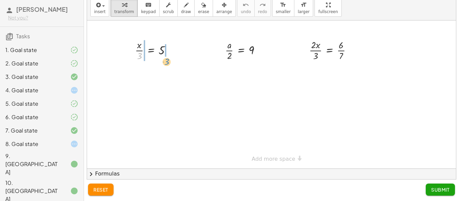
drag, startPoint x: 141, startPoint y: 54, endPoint x: 168, endPoint y: 60, distance: 27.5
click at [168, 60] on div at bounding box center [156, 50] width 48 height 24
click at [137, 76] on div at bounding box center [156, 74] width 67 height 24
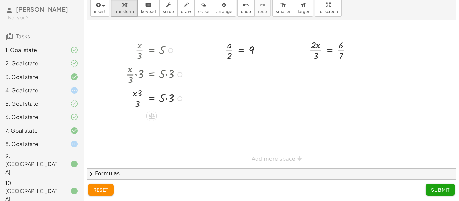
click at [165, 100] on div at bounding box center [156, 98] width 67 height 24
click at [140, 123] on div at bounding box center [156, 122] width 67 height 24
click at [107, 192] on span "reset" at bounding box center [101, 190] width 15 height 6
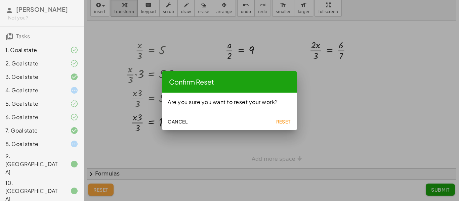
scroll to position [0, 0]
click at [176, 123] on span "Cancel" at bounding box center [178, 122] width 20 height 6
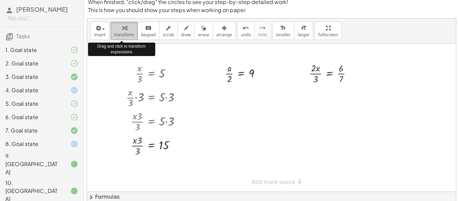
scroll to position [22, 0]
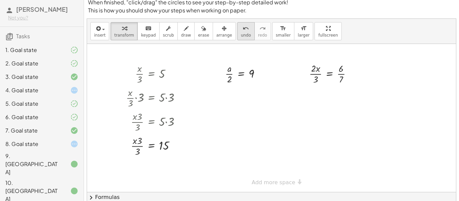
click at [241, 33] on span "undo" at bounding box center [246, 35] width 10 height 5
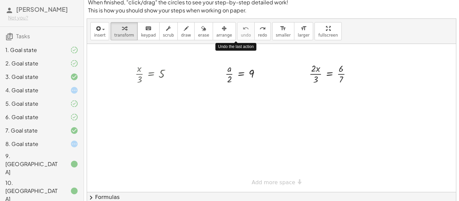
click at [195, 107] on div at bounding box center [271, 118] width 369 height 148
click at [136, 72] on div at bounding box center [156, 74] width 48 height 24
drag, startPoint x: 139, startPoint y: 70, endPoint x: 132, endPoint y: 76, distance: 8.6
click at [132, 76] on div "· x · x · 3 = 5" at bounding box center [151, 74] width 52 height 28
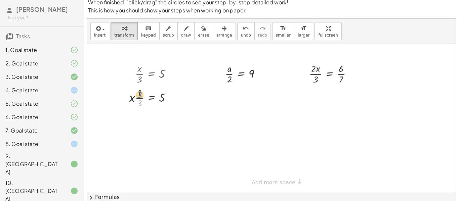
drag, startPoint x: 140, startPoint y: 103, endPoint x: 140, endPoint y: 95, distance: 8.1
click at [140, 95] on div at bounding box center [153, 98] width 54 height 24
click at [167, 90] on div at bounding box center [271, 118] width 369 height 148
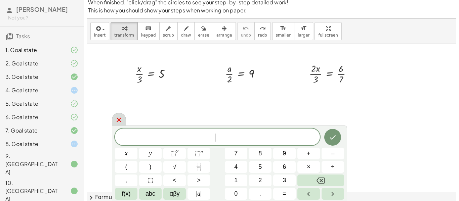
click at [113, 120] on div at bounding box center [119, 119] width 14 height 13
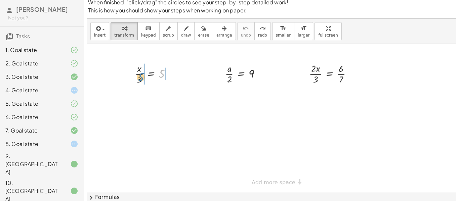
drag, startPoint x: 162, startPoint y: 75, endPoint x: 142, endPoint y: 78, distance: 20.5
click at [142, 78] on div at bounding box center [156, 74] width 48 height 24
click at [132, 100] on div at bounding box center [156, 98] width 82 height 24
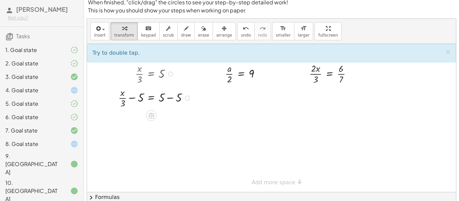
click at [131, 95] on div at bounding box center [156, 98] width 82 height 24
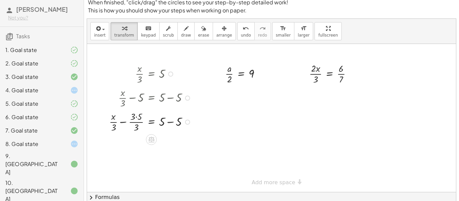
click at [138, 119] on div at bounding box center [151, 122] width 91 height 24
click at [139, 149] on div at bounding box center [151, 146] width 91 height 24
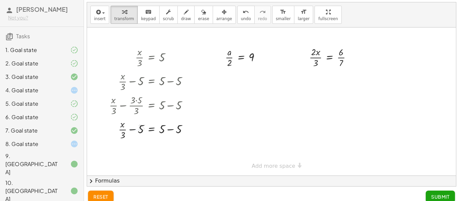
scroll to position [45, 0]
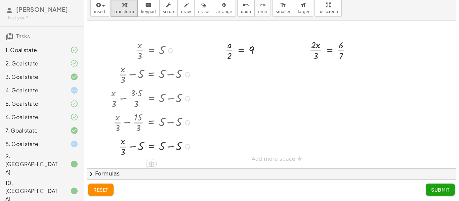
click at [169, 144] on div at bounding box center [151, 146] width 91 height 24
click at [134, 147] on div at bounding box center [151, 146] width 91 height 24
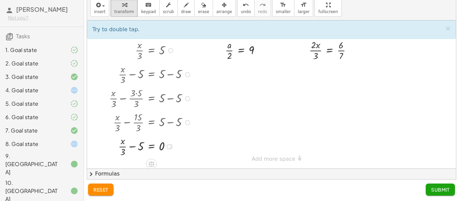
click at [134, 147] on div at bounding box center [151, 146] width 91 height 24
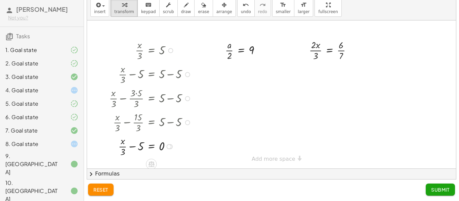
click at [134, 147] on div at bounding box center [151, 146] width 91 height 24
click at [135, 144] on div at bounding box center [151, 146] width 91 height 24
click at [134, 142] on div at bounding box center [151, 146] width 91 height 24
click at [136, 146] on div at bounding box center [151, 146] width 91 height 24
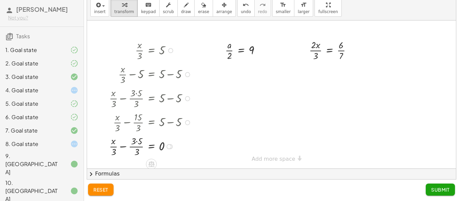
click at [136, 146] on div at bounding box center [151, 146] width 91 height 24
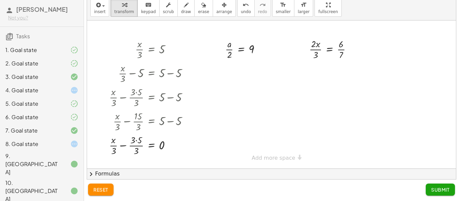
click at [98, 186] on button "reset" at bounding box center [101, 190] width 26 height 12
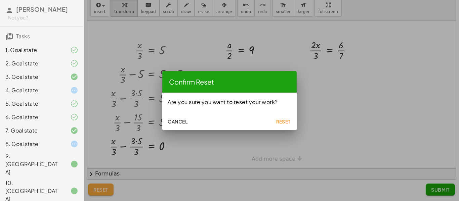
scroll to position [0, 0]
click at [280, 116] on button "Reset" at bounding box center [284, 122] width 22 height 12
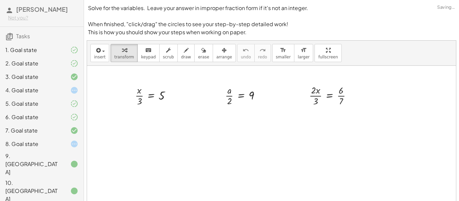
scroll to position [45, 0]
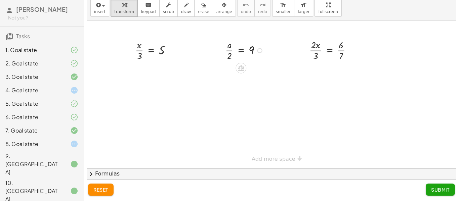
click at [236, 50] on div at bounding box center [245, 50] width 47 height 24
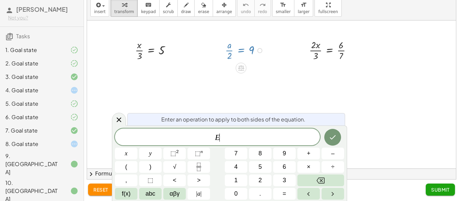
scroll to position [2, 0]
click at [120, 117] on icon at bounding box center [119, 120] width 8 height 8
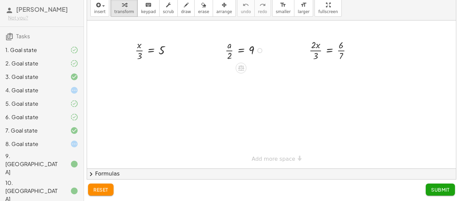
click at [228, 51] on div at bounding box center [245, 50] width 47 height 24
drag, startPoint x: 228, startPoint y: 51, endPoint x: 255, endPoint y: 50, distance: 26.3
click at [261, 75] on div at bounding box center [246, 74] width 86 height 24
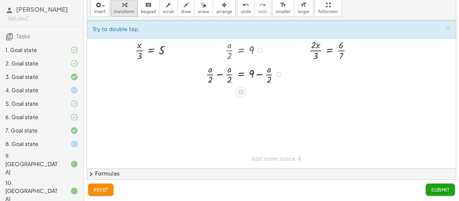
click at [223, 76] on div at bounding box center [246, 74] width 86 height 24
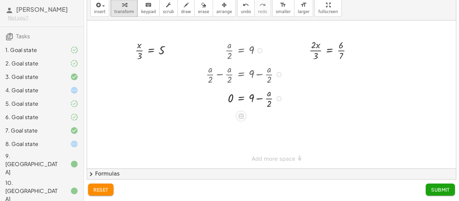
click at [259, 100] on div at bounding box center [246, 98] width 86 height 24
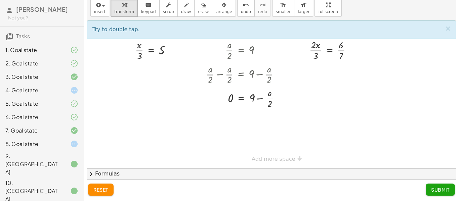
click at [107, 193] on button "reset" at bounding box center [101, 190] width 26 height 12
click at [189, 32] on div at bounding box center [229, 100] width 459 height 201
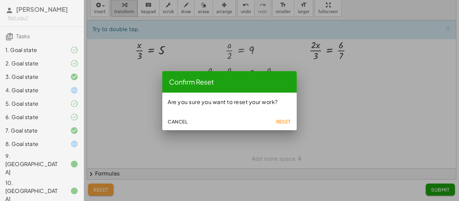
scroll to position [0, 0]
click at [279, 119] on span "Reset" at bounding box center [283, 122] width 15 height 6
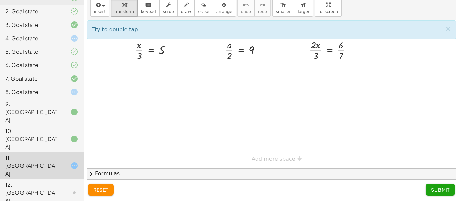
scroll to position [103, 0]
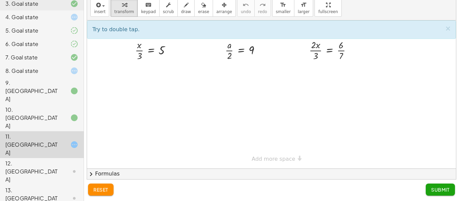
click at [42, 160] on div "12. [GEOGRAPHIC_DATA]" at bounding box center [32, 172] width 54 height 24
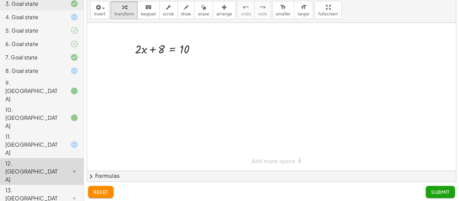
scroll to position [21, 0]
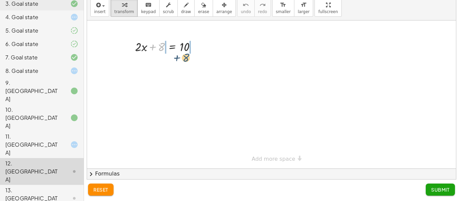
drag, startPoint x: 162, startPoint y: 45, endPoint x: 190, endPoint y: 57, distance: 30.0
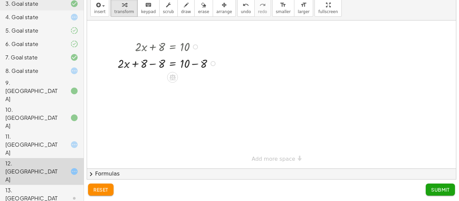
click at [192, 70] on div at bounding box center [168, 63] width 108 height 17
click at [152, 79] on div at bounding box center [168, 79] width 108 height 17
drag, startPoint x: 157, startPoint y: 82, endPoint x: 182, endPoint y: 93, distance: 26.6
click at [158, 102] on div at bounding box center [168, 100] width 108 height 24
click at [183, 125] on div at bounding box center [168, 124] width 108 height 24
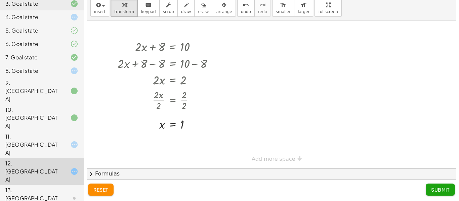
click at [431, 193] on button "Submit" at bounding box center [440, 190] width 29 height 12
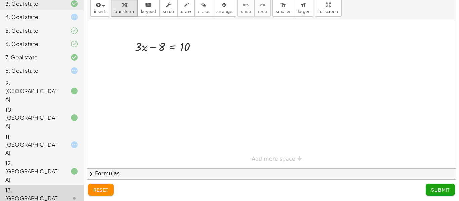
drag, startPoint x: 175, startPoint y: 59, endPoint x: 181, endPoint y: 58, distance: 6.8
click at [181, 58] on div "+ · 3 · x − 8 = 10" at bounding box center [271, 95] width 369 height 148
drag, startPoint x: 159, startPoint y: 45, endPoint x: 193, endPoint y: 54, distance: 35.3
click at [193, 54] on div "− 8 + · 3 · x − 8 = 10" at bounding box center [163, 46] width 77 height 20
click at [156, 65] on div at bounding box center [168, 63] width 109 height 17
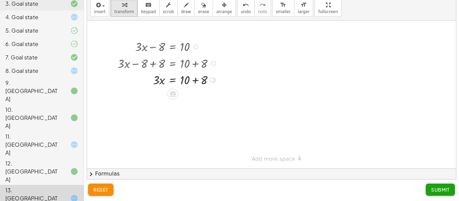
click at [196, 67] on div at bounding box center [168, 63] width 109 height 17
click at [194, 86] on div at bounding box center [168, 79] width 109 height 17
drag, startPoint x: 157, startPoint y: 98, endPoint x: 188, endPoint y: 107, distance: 31.9
click at [157, 123] on div at bounding box center [168, 117] width 109 height 24
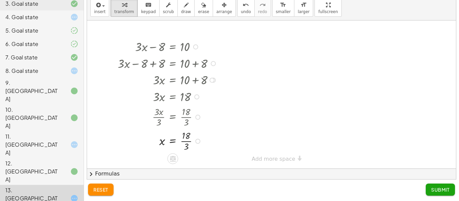
click at [184, 142] on div at bounding box center [168, 141] width 109 height 24
click at [444, 187] on span "Submit" at bounding box center [441, 190] width 18 height 6
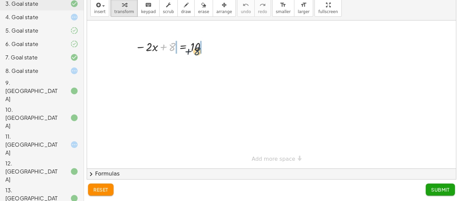
drag, startPoint x: 173, startPoint y: 46, endPoint x: 202, endPoint y: 51, distance: 29.7
click at [202, 51] on div at bounding box center [173, 46] width 82 height 17
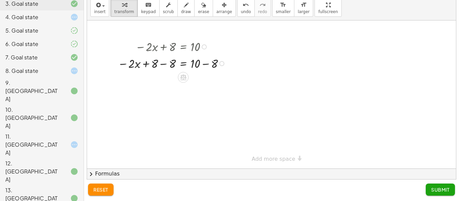
click at [161, 65] on div at bounding box center [172, 63] width 117 height 17
click at [208, 85] on div at bounding box center [173, 79] width 119 height 17
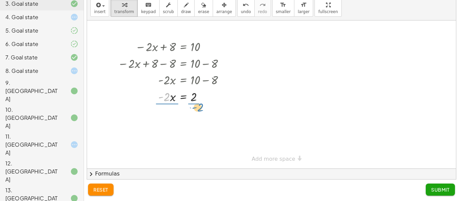
drag, startPoint x: 167, startPoint y: 100, endPoint x: 200, endPoint y: 112, distance: 35.6
click at [171, 117] on div at bounding box center [173, 117] width 119 height 24
click at [195, 139] on div at bounding box center [173, 141] width 119 height 24
click at [433, 187] on span "Submit" at bounding box center [441, 190] width 18 height 6
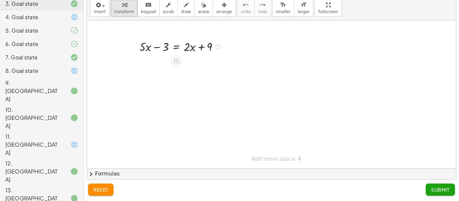
drag, startPoint x: 173, startPoint y: 55, endPoint x: 184, endPoint y: 55, distance: 11.1
click at [0, 0] on div "− 3 + · 5 · x − 3 = + · 2 · x + 9" at bounding box center [0, 0] width 0 height 0
click at [163, 48] on div at bounding box center [181, 46] width 91 height 17
drag, startPoint x: 172, startPoint y: 52, endPoint x: 179, endPoint y: 52, distance: 6.7
click at [179, 52] on div at bounding box center [181, 46] width 91 height 17
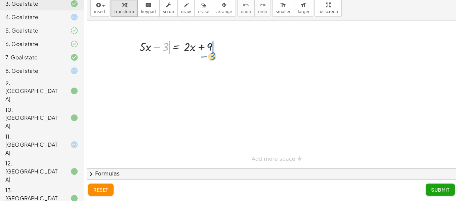
drag, startPoint x: 166, startPoint y: 46, endPoint x: 214, endPoint y: 56, distance: 48.4
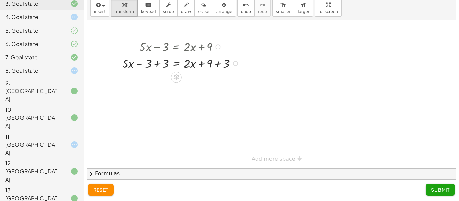
click at [157, 61] on div at bounding box center [182, 63] width 126 height 17
click at [216, 83] on div at bounding box center [182, 79] width 126 height 17
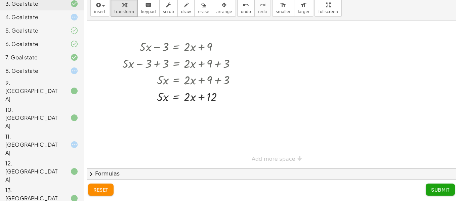
click at [177, 118] on div at bounding box center [271, 95] width 369 height 148
drag, startPoint x: 212, startPoint y: 97, endPoint x: 164, endPoint y: 105, distance: 48.2
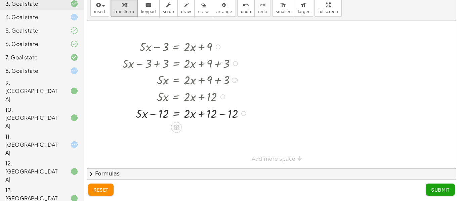
click at [149, 116] on div at bounding box center [186, 113] width 134 height 17
click at [221, 112] on div at bounding box center [186, 113] width 134 height 17
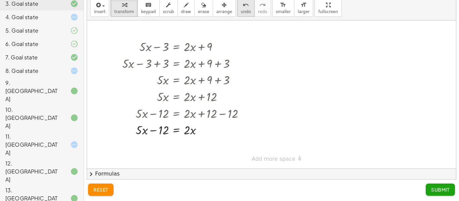
click at [241, 8] on div "undo" at bounding box center [246, 5] width 10 height 8
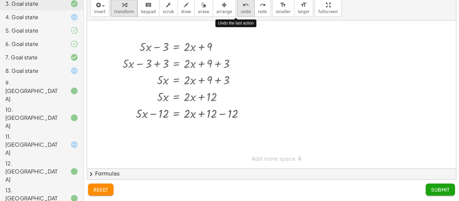
click at [241, 8] on div "undo" at bounding box center [246, 5] width 10 height 8
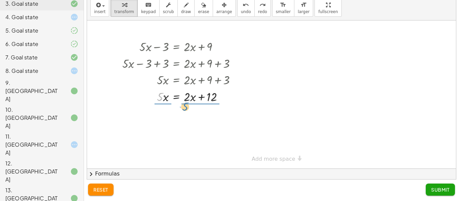
drag, startPoint x: 159, startPoint y: 99, endPoint x: 185, endPoint y: 109, distance: 27.0
click at [199, 116] on div at bounding box center [182, 117] width 126 height 24
click at [162, 116] on div at bounding box center [182, 117] width 126 height 24
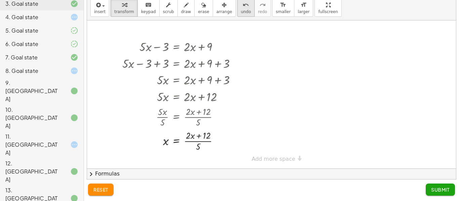
click at [237, 16] on button "undo undo" at bounding box center [245, 8] width 17 height 18
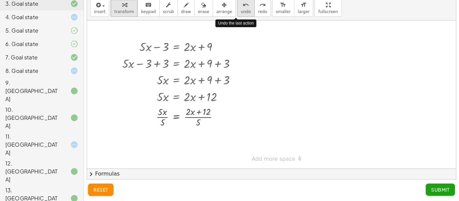
click at [237, 16] on button "undo undo" at bounding box center [245, 8] width 17 height 18
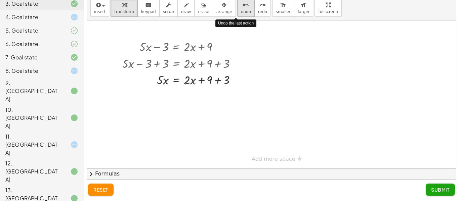
click at [237, 16] on button "undo undo" at bounding box center [245, 8] width 17 height 18
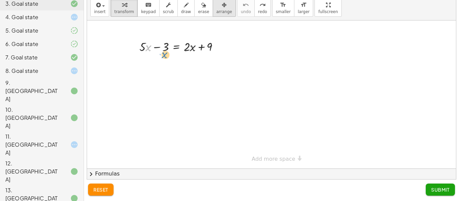
drag, startPoint x: 148, startPoint y: 47, endPoint x: 215, endPoint y: 0, distance: 81.5
click at [226, 21] on div "· x + · 5 + · 5 · x − 3 = + · 2 · x + 9" at bounding box center [271, 95] width 369 height 148
drag, startPoint x: 149, startPoint y: 48, endPoint x: 173, endPoint y: 59, distance: 26.8
drag, startPoint x: 173, startPoint y: 59, endPoint x: 162, endPoint y: 53, distance: 12.8
click at [162, 53] on div "· x + · 5 + · 5 · x − 3 = + · 2 · x + 9 · x · x · · x · ( ) · x + · 5 · x − 3 =…" at bounding box center [271, 95] width 369 height 148
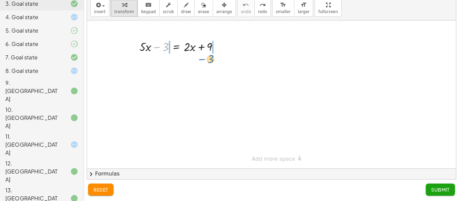
drag, startPoint x: 162, startPoint y: 50, endPoint x: 207, endPoint y: 62, distance: 46.7
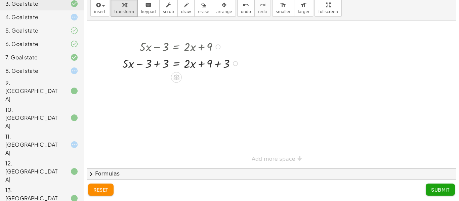
click at [158, 62] on div at bounding box center [182, 63] width 126 height 17
click at [216, 83] on div at bounding box center [182, 79] width 126 height 17
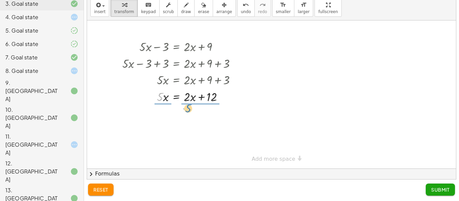
drag, startPoint x: 161, startPoint y: 97, endPoint x: 189, endPoint y: 109, distance: 30.5
click at [160, 119] on div at bounding box center [182, 117] width 126 height 24
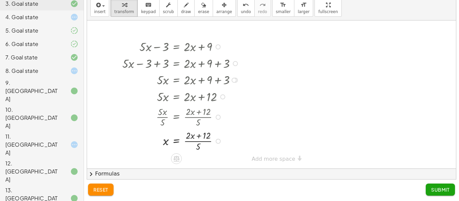
click at [199, 142] on div at bounding box center [182, 141] width 126 height 24
click at [237, 14] on button "undo undo" at bounding box center [245, 8] width 17 height 18
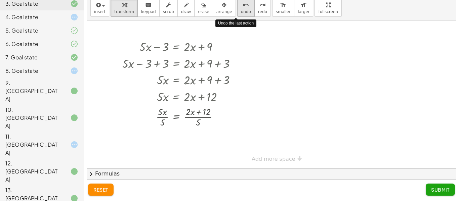
click at [237, 14] on button "undo undo" at bounding box center [245, 8] width 17 height 18
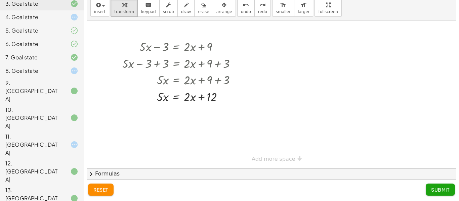
click at [101, 171] on button "chevron_right Formulas" at bounding box center [271, 174] width 369 height 11
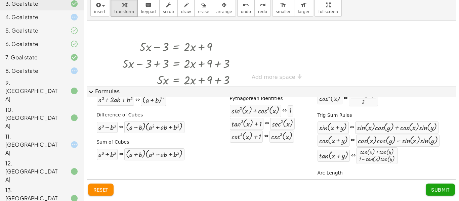
scroll to position [144, 0]
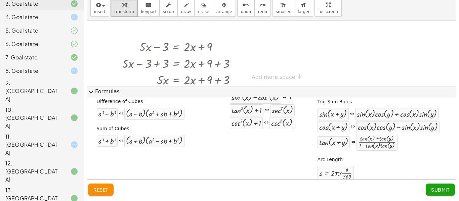
click at [115, 94] on button "expand_more Formulas" at bounding box center [271, 92] width 369 height 11
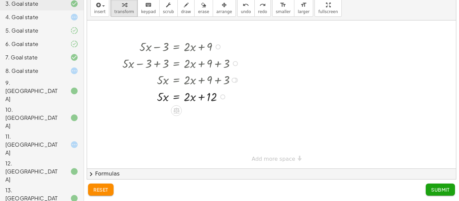
click at [207, 99] on div at bounding box center [185, 96] width 130 height 17
click at [201, 97] on div at bounding box center [185, 96] width 130 height 17
click at [210, 101] on div at bounding box center [185, 96] width 130 height 17
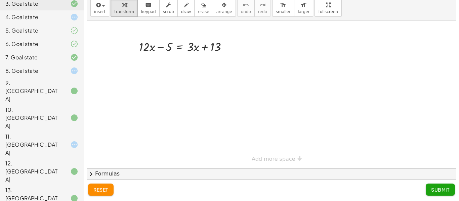
click at [138, 125] on div at bounding box center [271, 95] width 369 height 148
click at [142, 48] on div at bounding box center [186, 46] width 100 height 17
drag, startPoint x: 171, startPoint y: 46, endPoint x: 230, endPoint y: 50, distance: 59.3
click at [230, 50] on div at bounding box center [186, 46] width 100 height 17
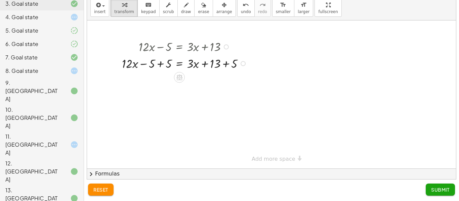
click at [227, 62] on div at bounding box center [186, 63] width 134 height 17
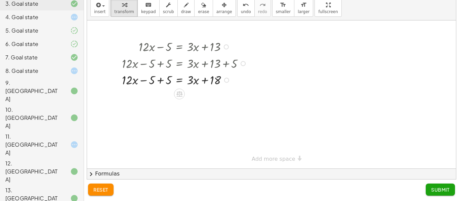
click at [164, 79] on div at bounding box center [186, 79] width 134 height 17
drag, startPoint x: 190, startPoint y: 81, endPoint x: 146, endPoint y: 82, distance: 44.4
click at [146, 82] on div at bounding box center [186, 79] width 134 height 17
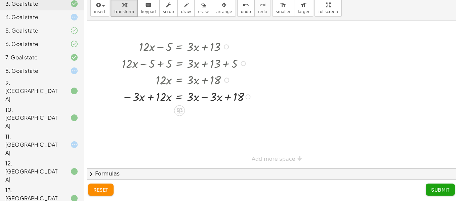
click at [153, 96] on div at bounding box center [188, 96] width 139 height 17
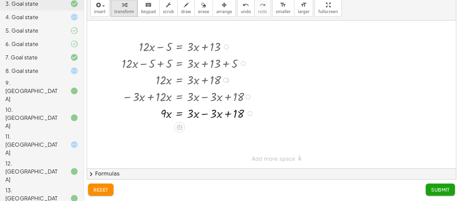
click at [205, 114] on div at bounding box center [189, 113] width 141 height 17
drag, startPoint x: 163, startPoint y: 131, endPoint x: 196, endPoint y: 143, distance: 34.5
click at [193, 148] on div at bounding box center [189, 150] width 141 height 24
click at [166, 151] on div at bounding box center [189, 150] width 141 height 24
click at [195, 153] on div at bounding box center [189, 150] width 141 height 24
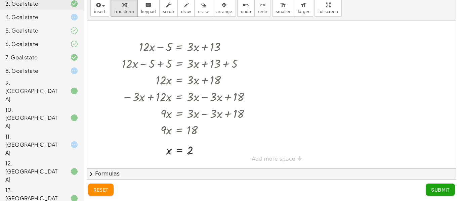
click at [437, 190] on span "Submit" at bounding box center [441, 190] width 18 height 6
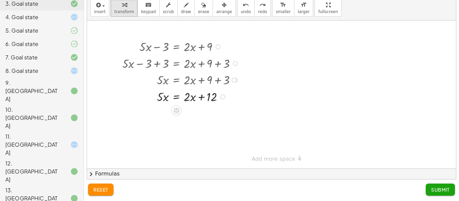
click at [163, 95] on div at bounding box center [185, 96] width 130 height 17
drag, startPoint x: 189, startPoint y: 101, endPoint x: 144, endPoint y: 102, distance: 45.4
click at [144, 102] on div at bounding box center [185, 96] width 130 height 17
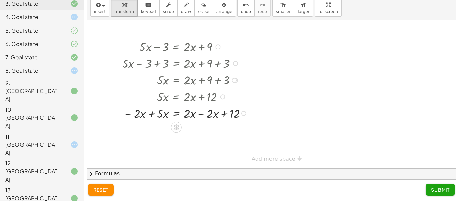
click at [154, 116] on div at bounding box center [186, 113] width 134 height 17
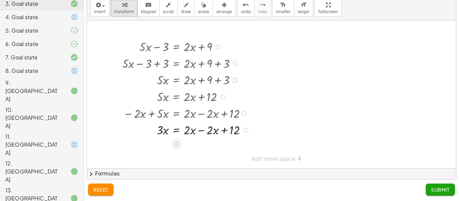
click at [202, 128] on div at bounding box center [187, 129] width 136 height 17
click at [164, 154] on div at bounding box center [187, 146] width 136 height 17
drag, startPoint x: 159, startPoint y: 147, endPoint x: 191, endPoint y: 160, distance: 33.9
click at [163, 147] on div at bounding box center [187, 147] width 136 height 24
click at [162, 147] on div at bounding box center [187, 147] width 136 height 24
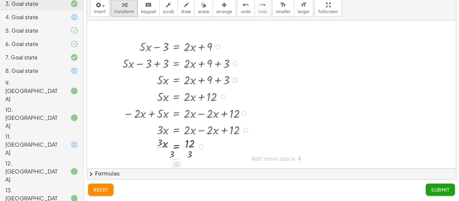
click at [161, 146] on div at bounding box center [187, 147] width 136 height 24
click at [191, 148] on div at bounding box center [187, 147] width 136 height 24
click at [430, 186] on button "Submit" at bounding box center [440, 190] width 29 height 12
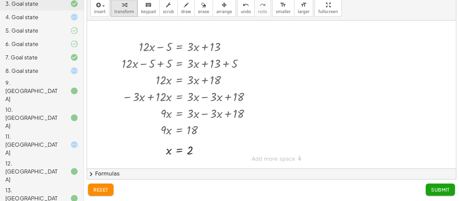
click at [434, 188] on span "Submit" at bounding box center [441, 190] width 18 height 6
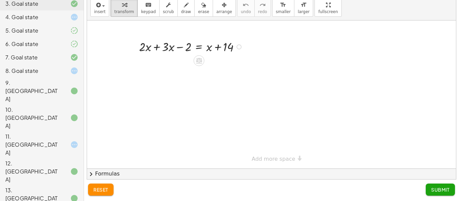
click at [155, 48] on div at bounding box center [192, 46] width 113 height 17
drag, startPoint x: 209, startPoint y: 64, endPoint x: 161, endPoint y: 67, distance: 48.5
click at [161, 67] on div at bounding box center [192, 63] width 113 height 17
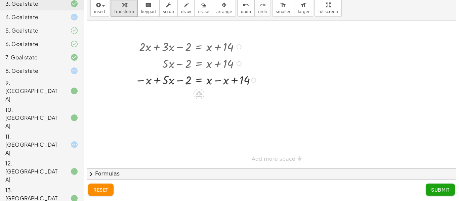
click at [217, 80] on div at bounding box center [198, 79] width 132 height 17
click at [157, 98] on div at bounding box center [198, 96] width 132 height 17
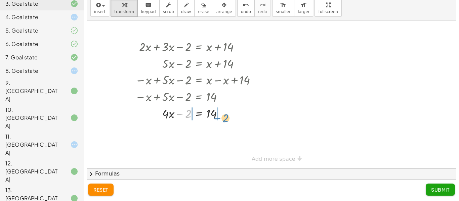
drag, startPoint x: 191, startPoint y: 115, endPoint x: 233, endPoint y: 114, distance: 42.4
click at [233, 114] on div at bounding box center [198, 113] width 132 height 17
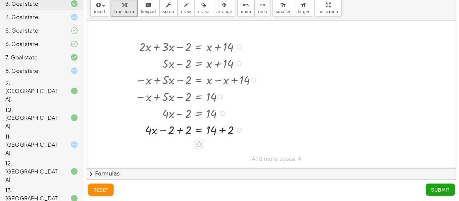
click at [185, 134] on div at bounding box center [198, 129] width 132 height 17
click at [220, 147] on div at bounding box center [198, 146] width 132 height 17
drag, startPoint x: 183, startPoint y: 149, endPoint x: 211, endPoint y: 160, distance: 29.8
click at [187, 148] on div at bounding box center [198, 147] width 132 height 24
click at [217, 149] on div at bounding box center [198, 147] width 132 height 24
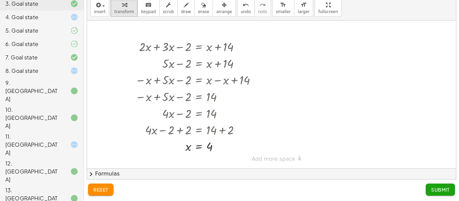
click at [436, 191] on span "Submit" at bounding box center [441, 190] width 18 height 6
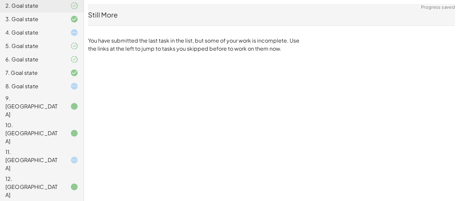
scroll to position [89, 0]
click at [73, 173] on div "10. [GEOGRAPHIC_DATA]" at bounding box center [42, 186] width 84 height 27
click at [74, 155] on icon at bounding box center [74, 159] width 8 height 8
